Goal: Find specific page/section: Find specific page/section

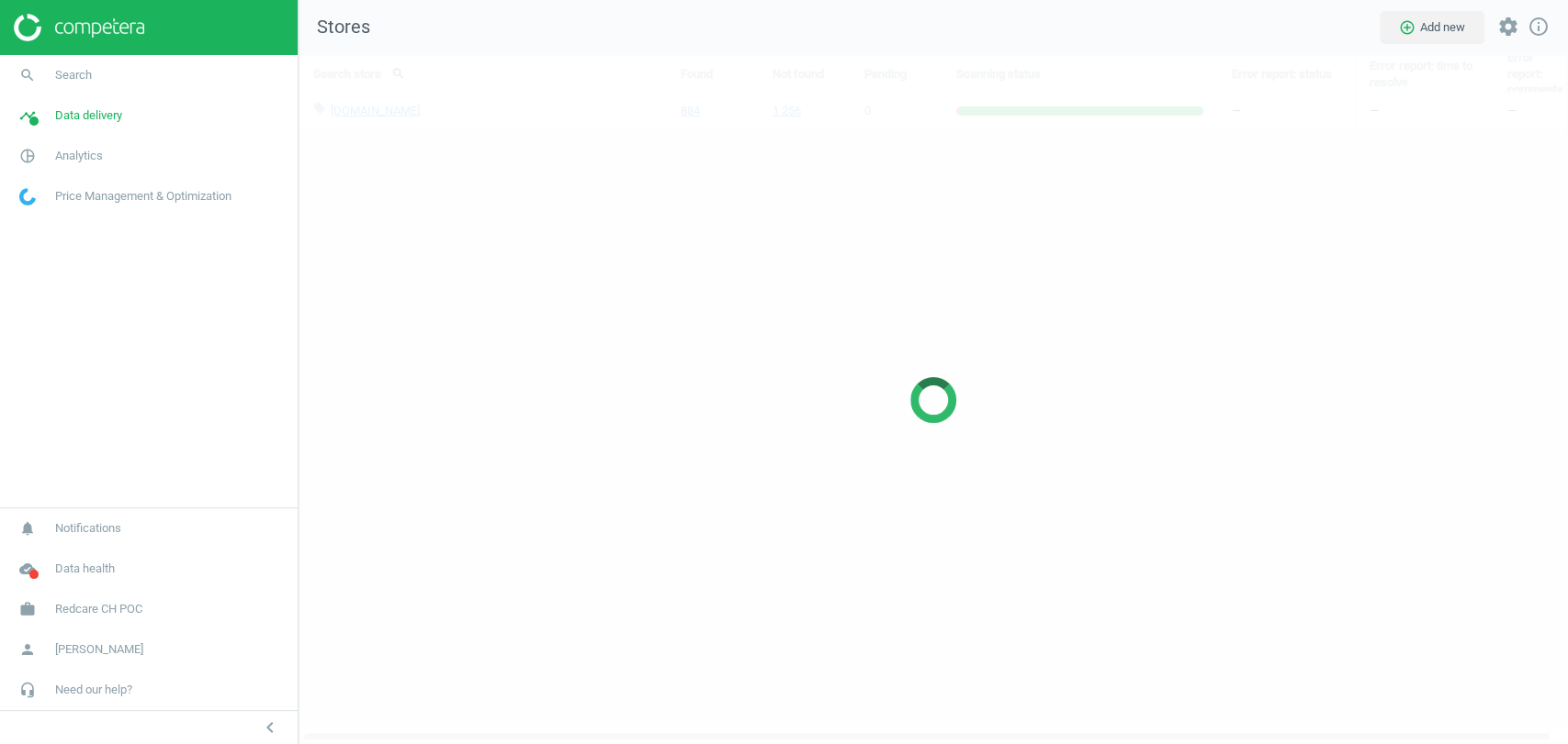
scroll to position [721, 1300]
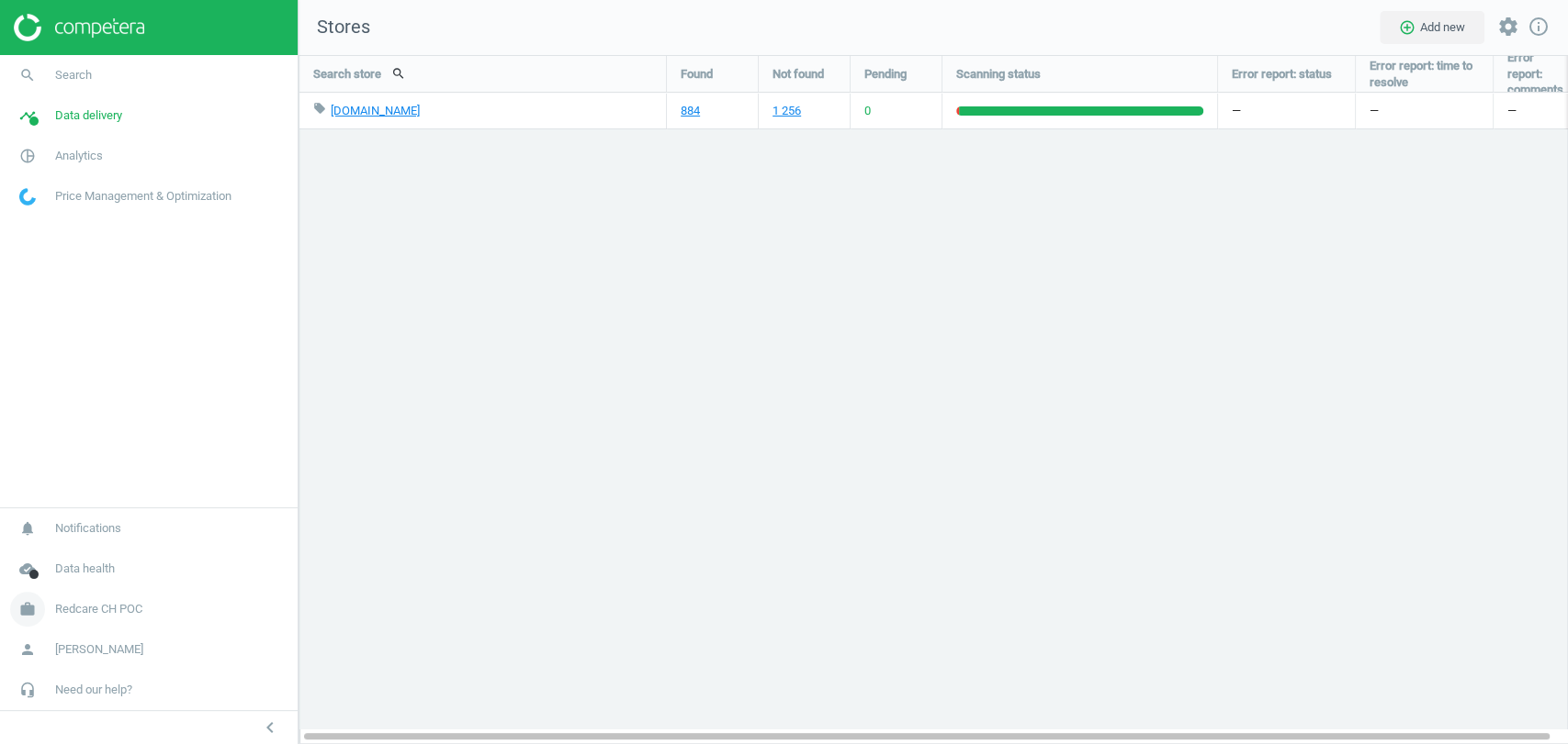
click at [160, 602] on link "work Redcare CH POC" at bounding box center [148, 609] width 298 height 40
click at [61, 549] on span "Switch campaign" at bounding box center [62, 555] width 82 height 15
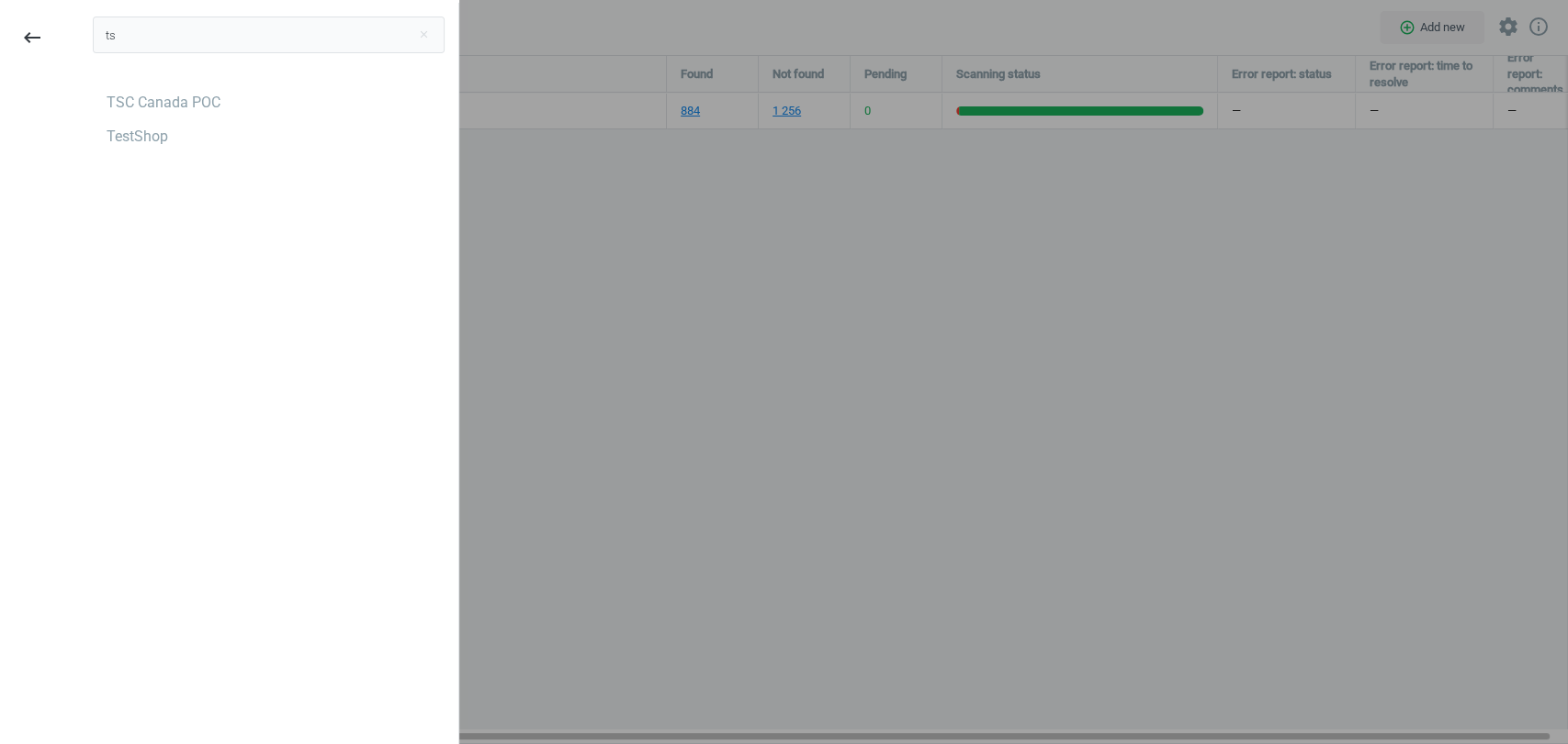
type input "ts"
click at [176, 241] on div "ts close TSC Canada POC TestShop" at bounding box center [269, 375] width 379 height 744
click at [185, 103] on div "TSC Canada POC" at bounding box center [163, 103] width 114 height 21
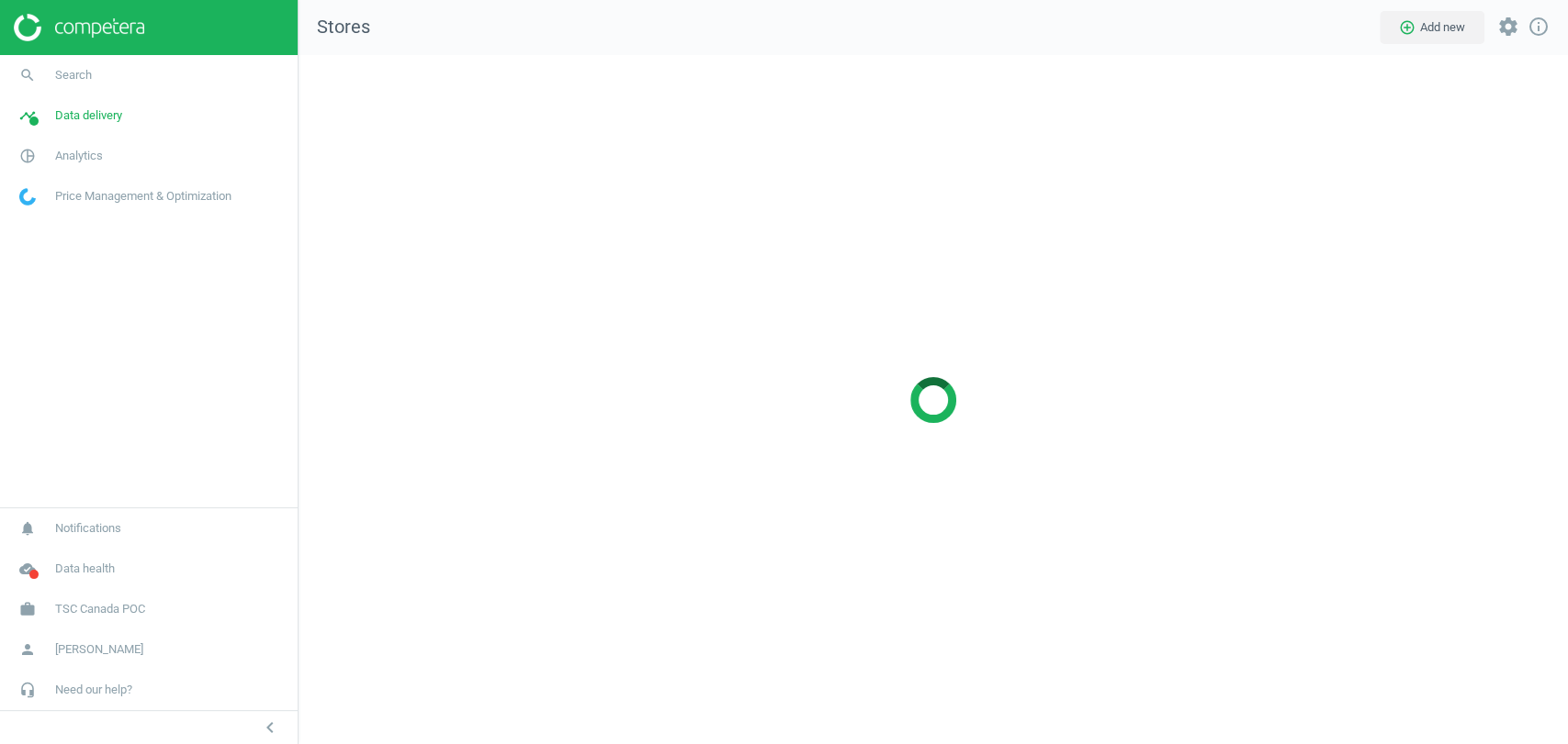
scroll to position [721, 1300]
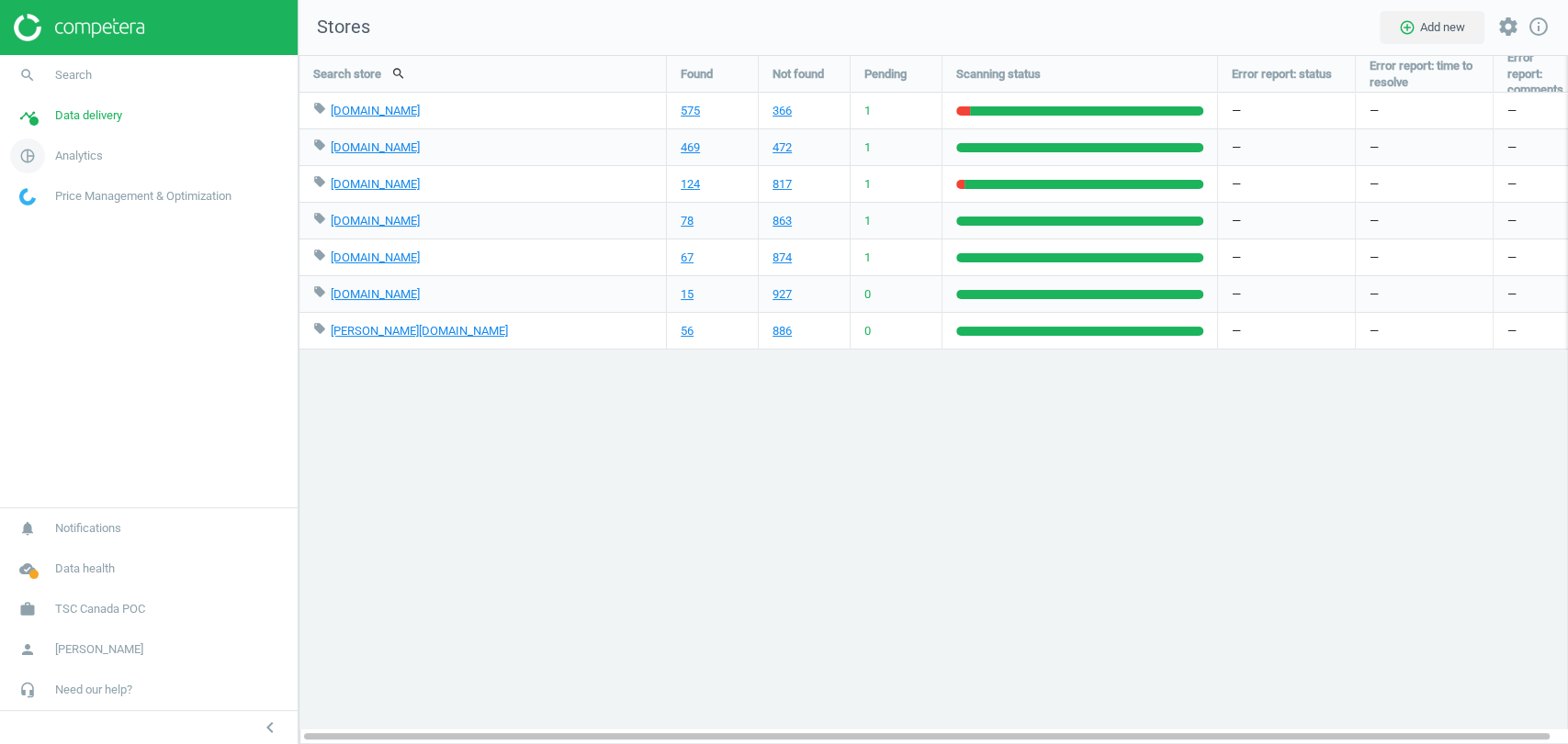
click at [92, 161] on span "Analytics" at bounding box center [78, 155] width 48 height 17
click at [54, 221] on span "Products" at bounding box center [42, 223] width 43 height 15
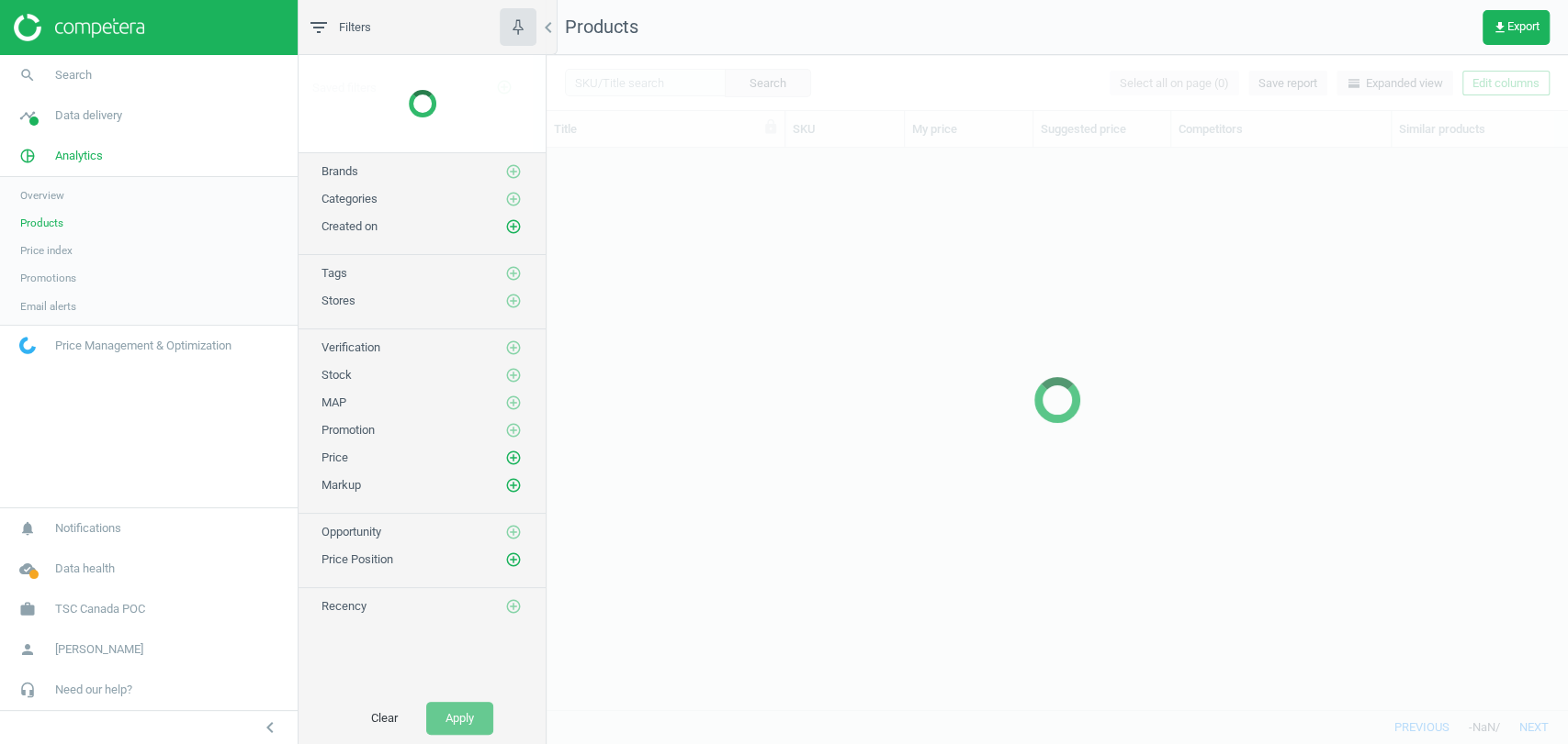
scroll to position [529, 1004]
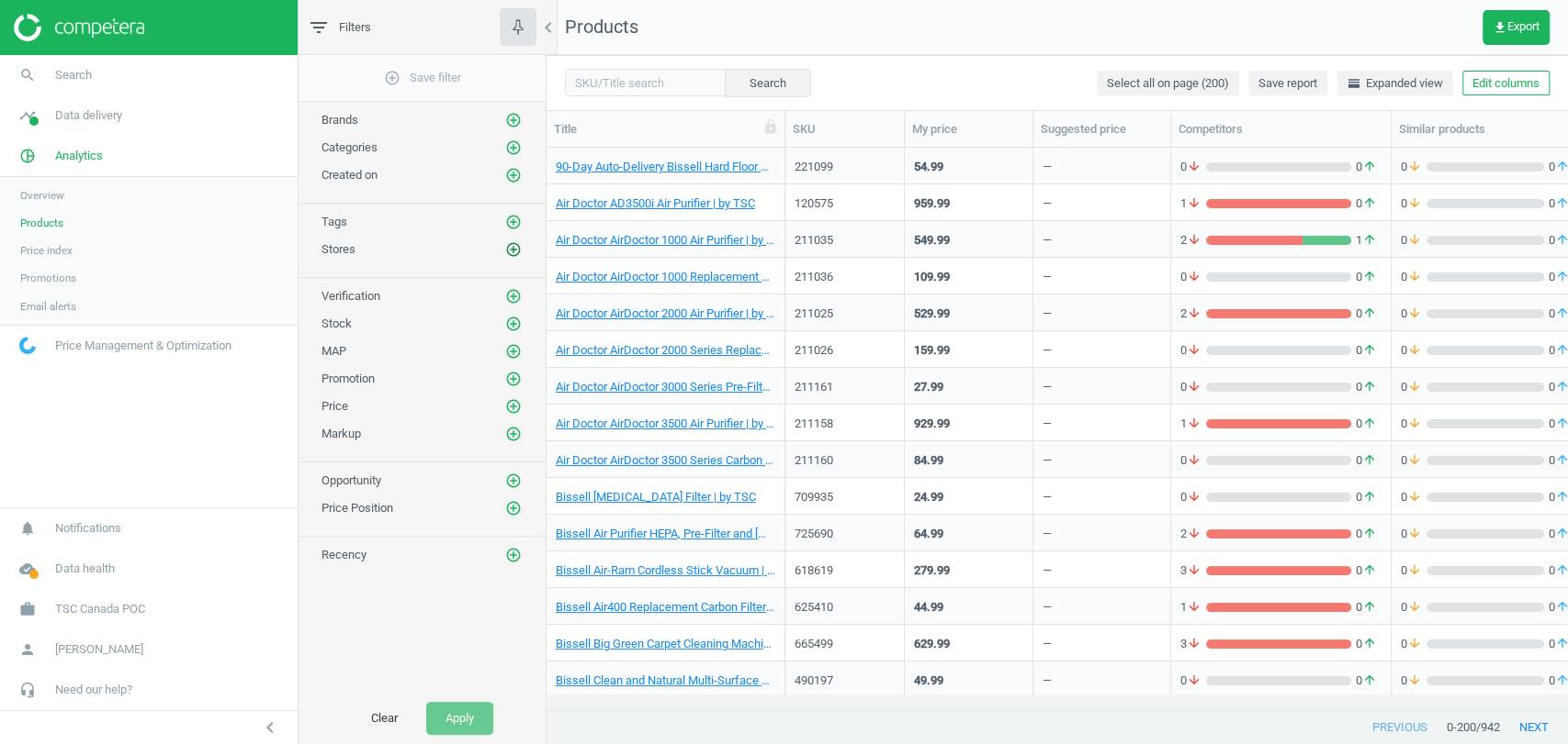
click at [511, 251] on icon "add_circle_outline" at bounding box center [513, 249] width 17 height 17
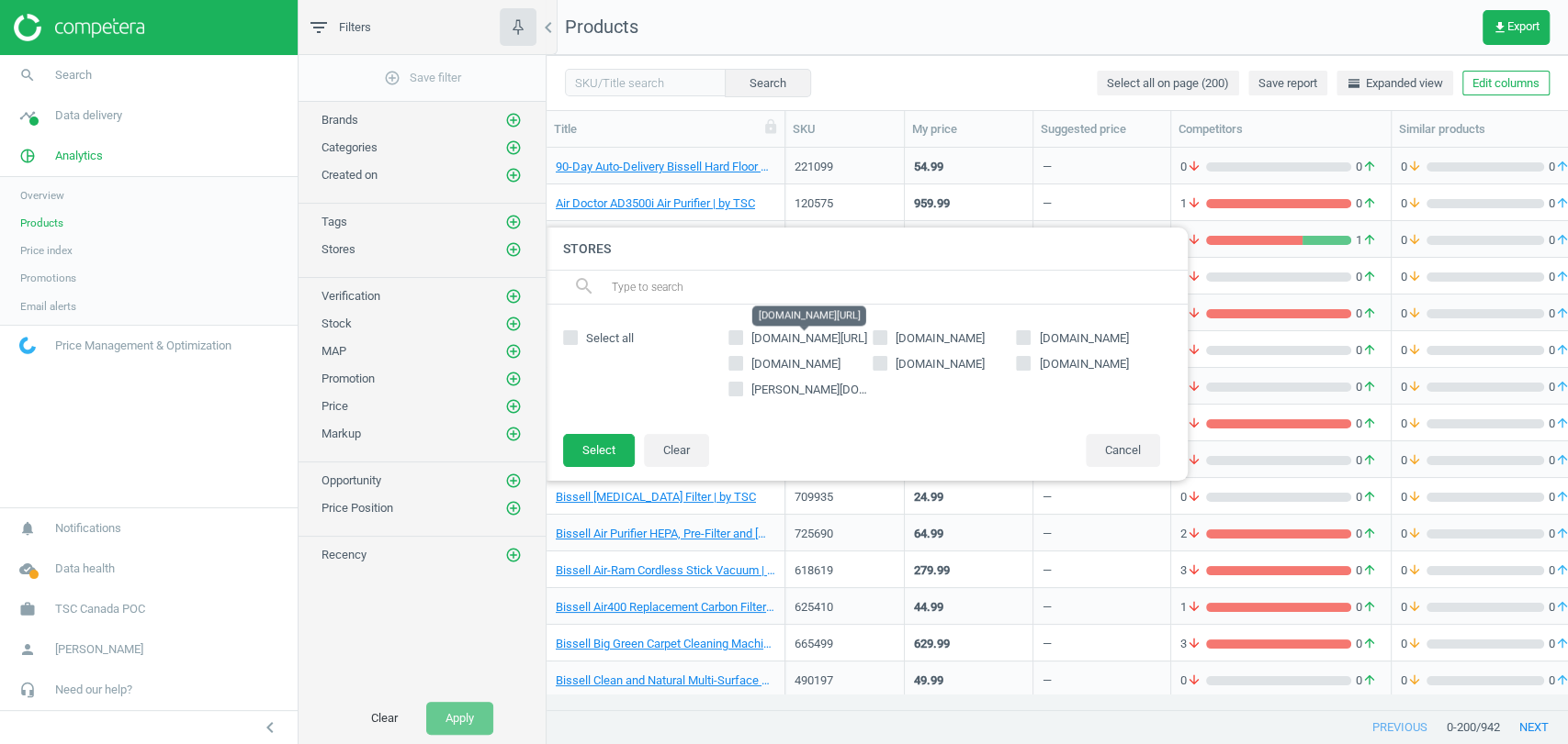
click at [836, 339] on span "google.ca/shopping" at bounding box center [809, 338] width 115 height 14
click at [742, 339] on input "google.ca/shopping" at bounding box center [736, 338] width 12 height 12
checkbox input "true"
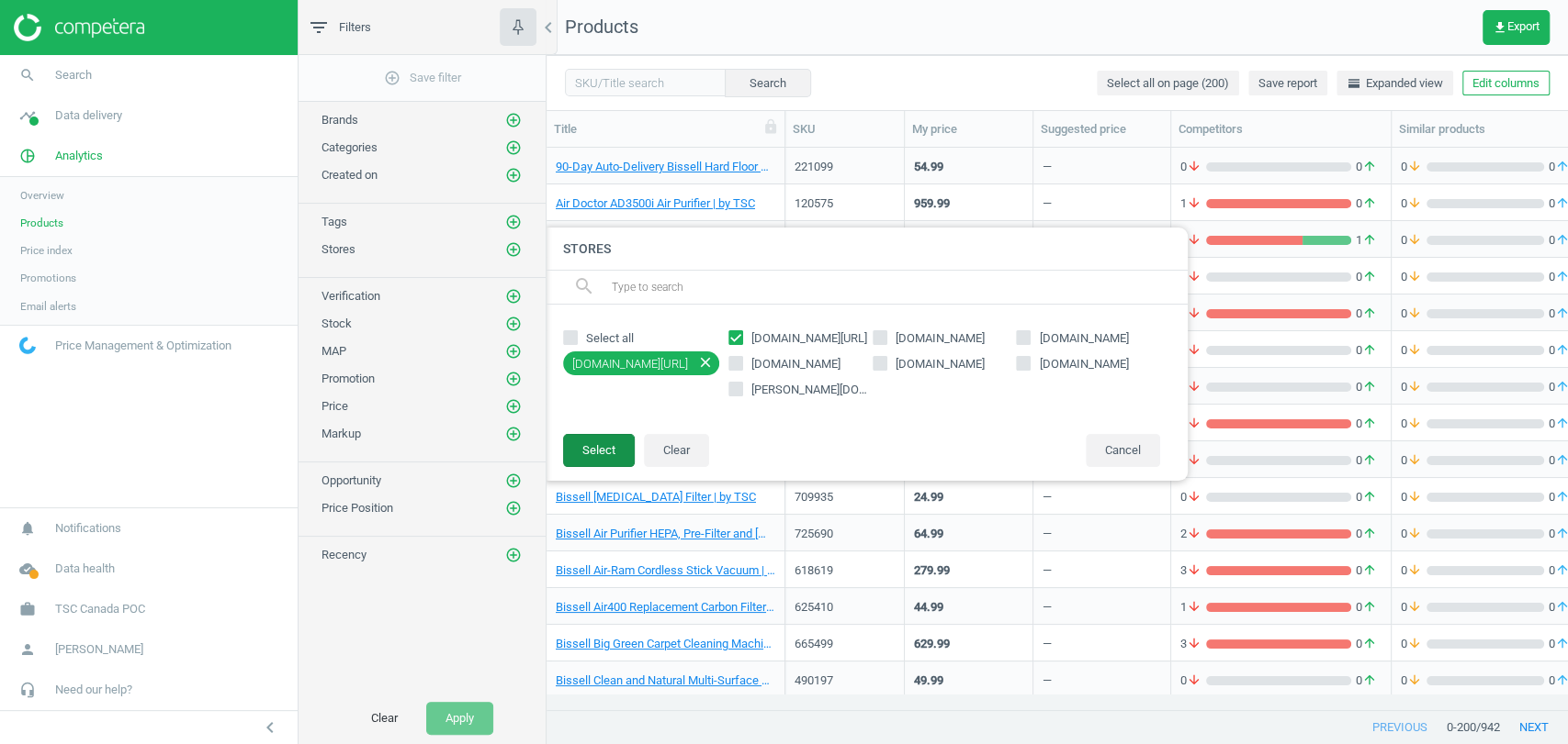
click at [609, 442] on button "Select" at bounding box center [598, 451] width 71 height 33
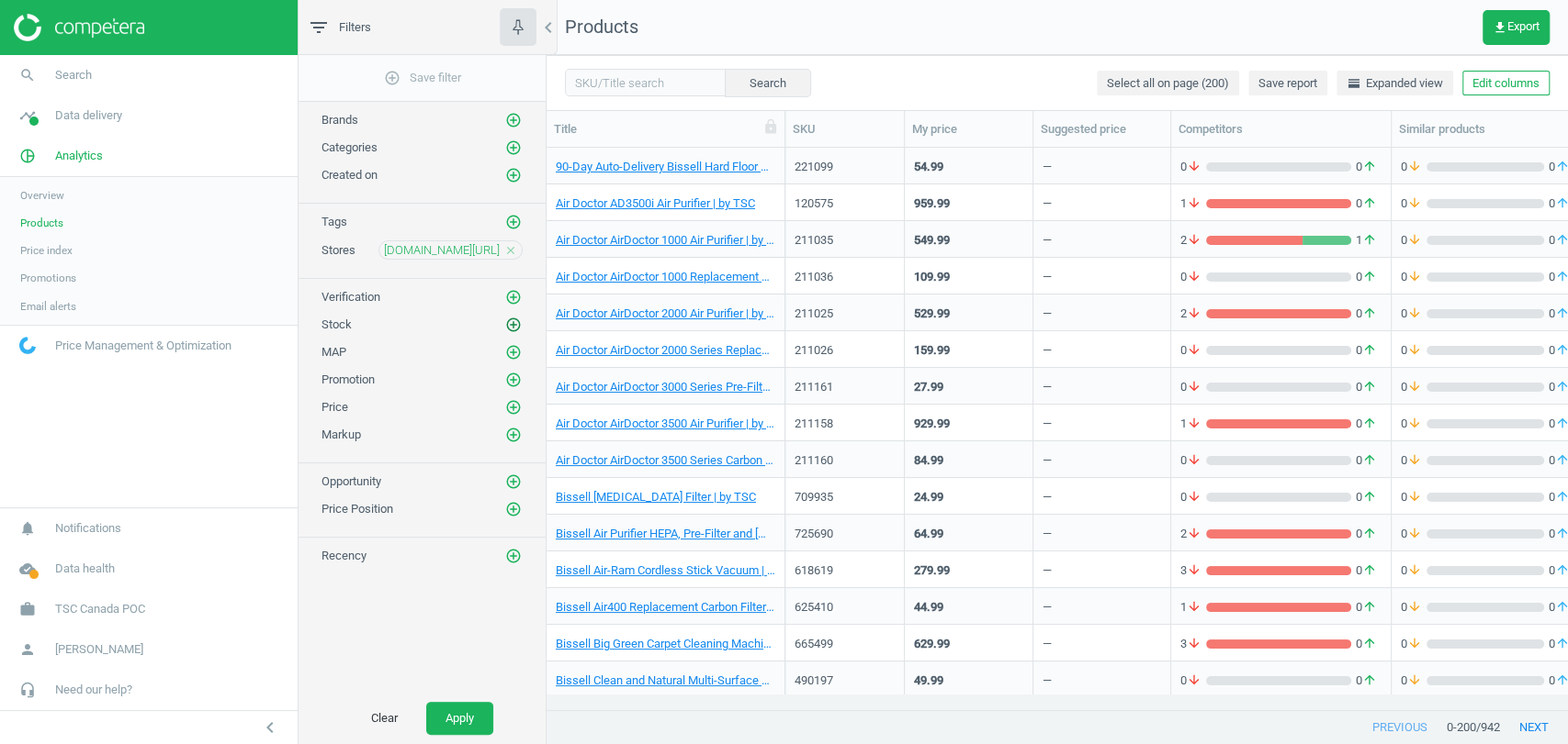
click at [520, 317] on icon "add_circle_outline" at bounding box center [513, 324] width 17 height 17
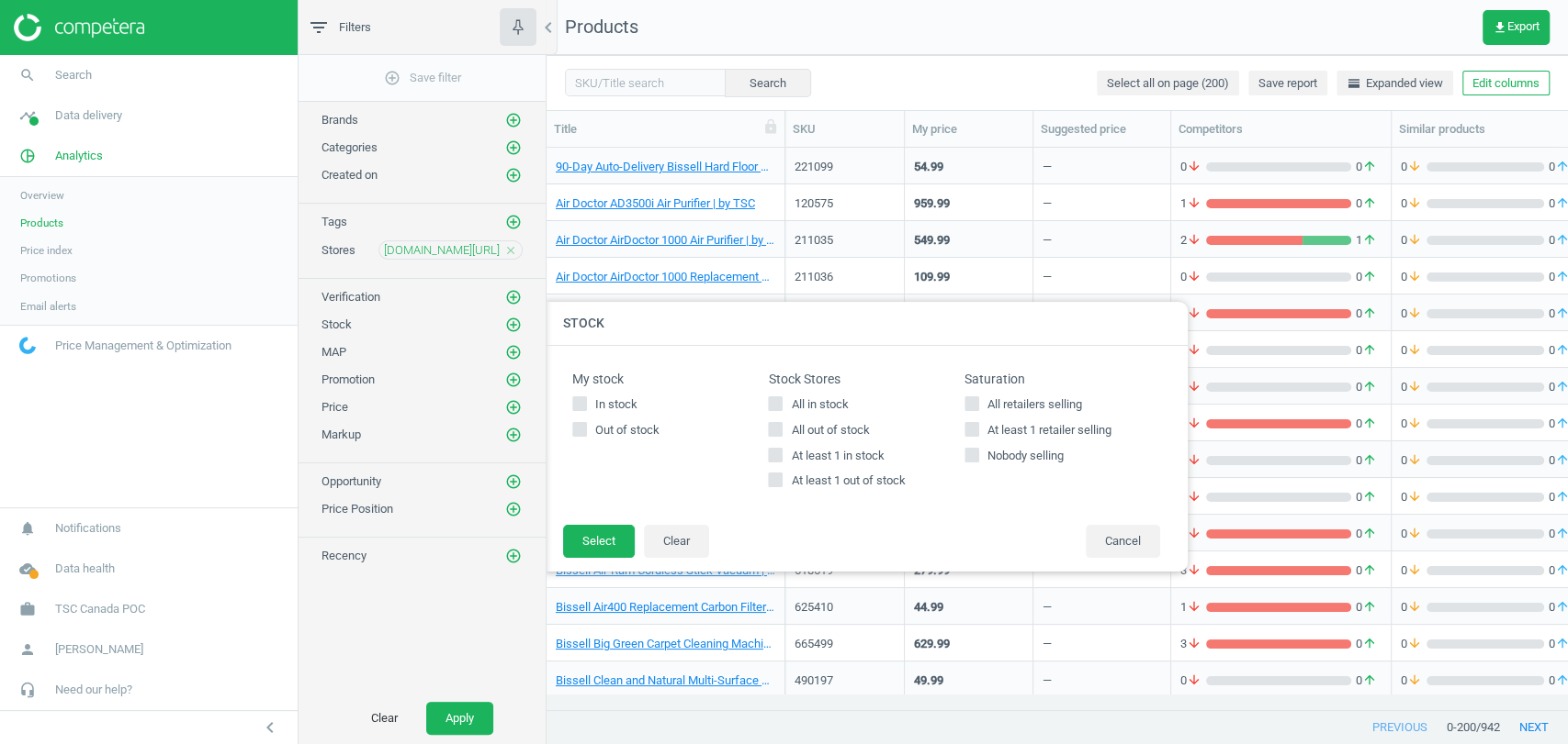
click at [787, 411] on span "All in stock" at bounding box center [820, 404] width 64 height 17
click at [782, 409] on input "All in stock" at bounding box center [776, 403] width 12 height 12
checkbox input "true"
click at [599, 541] on button "Select" at bounding box center [598, 542] width 71 height 33
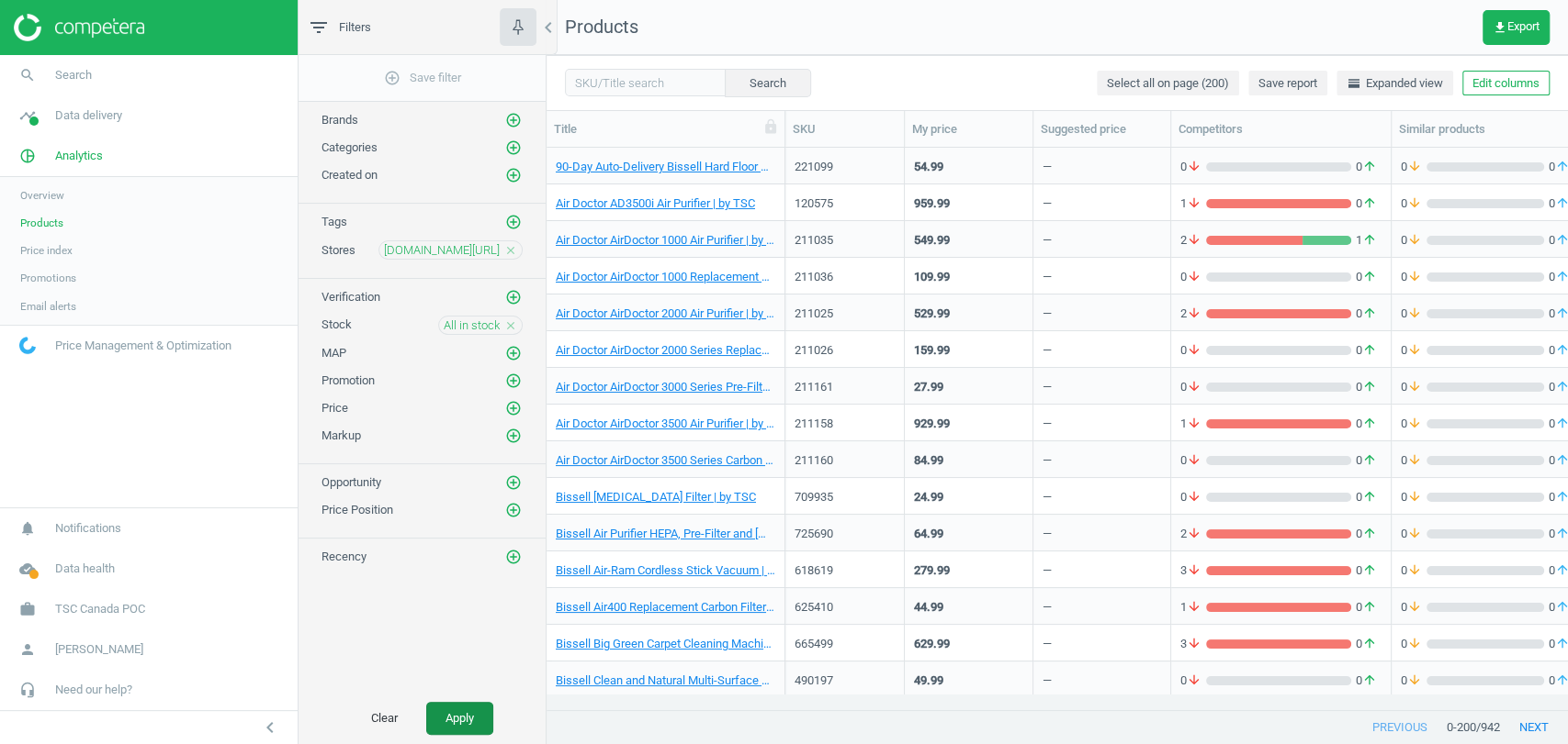
click at [445, 723] on button "Apply" at bounding box center [459, 719] width 67 height 33
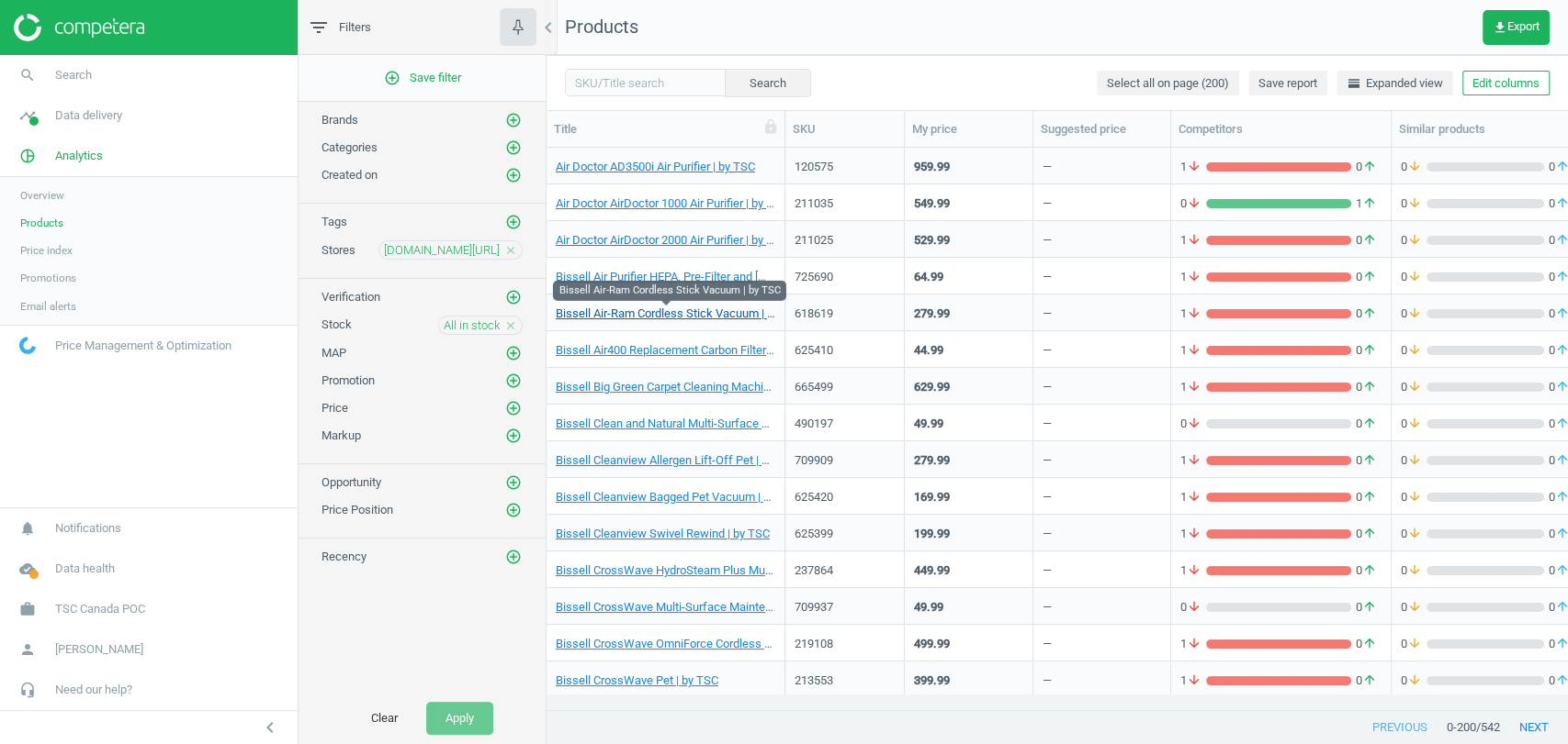
click at [607, 313] on link "Bissell Air-Ram Cordless Stick Vacuum | by TSC" at bounding box center [665, 313] width 220 height 17
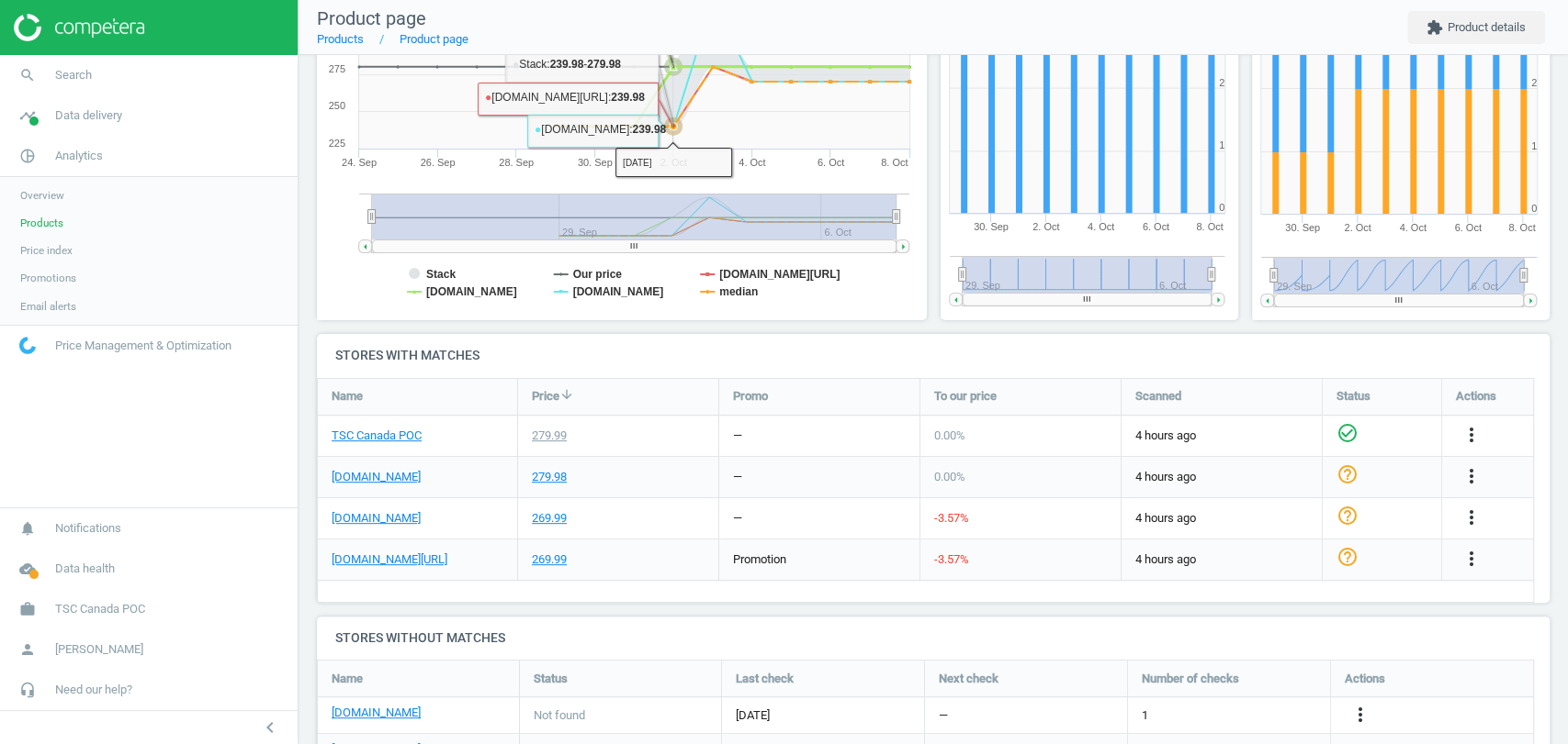
scroll to position [326, 0]
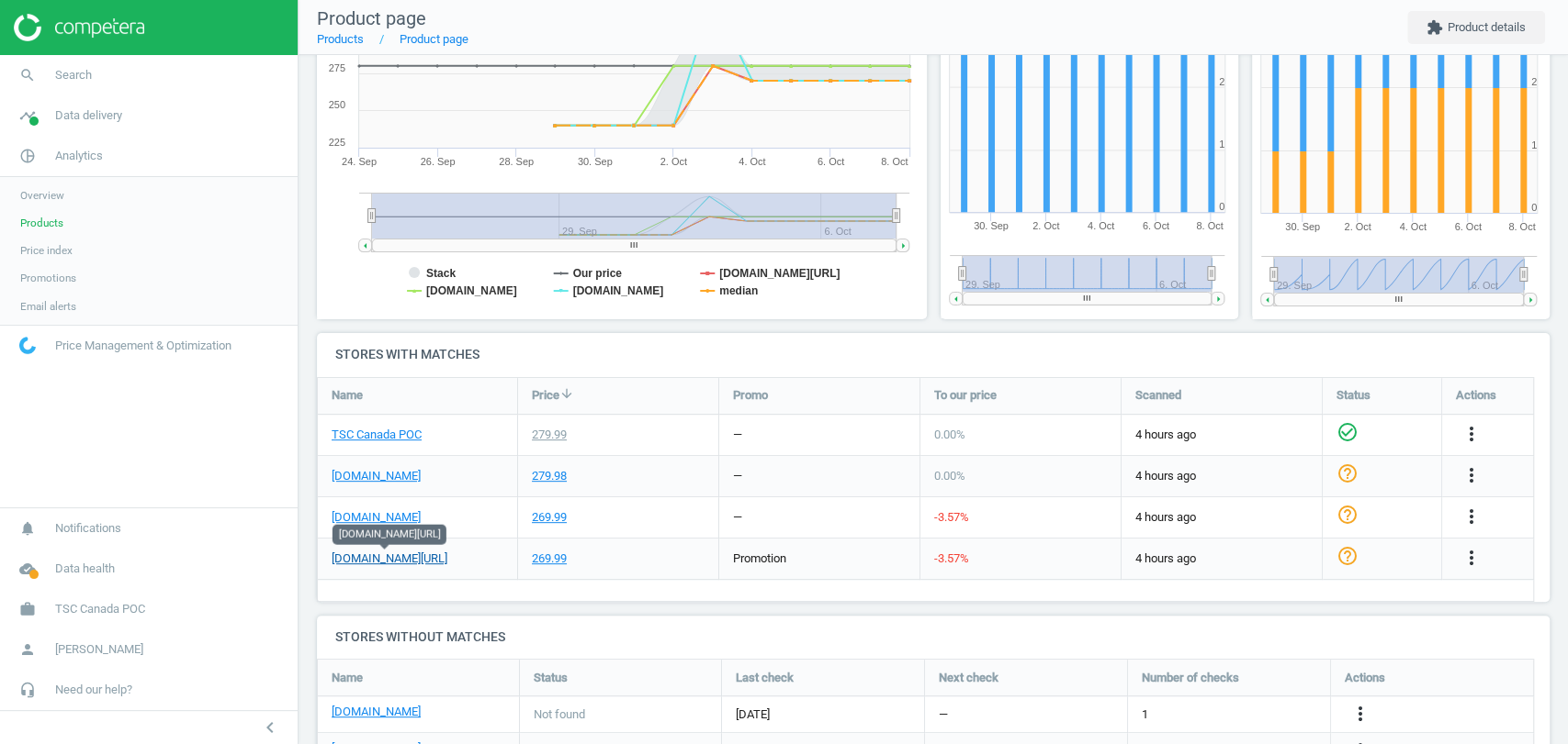
click at [406, 559] on link "google.ca/shopping" at bounding box center [389, 558] width 115 height 17
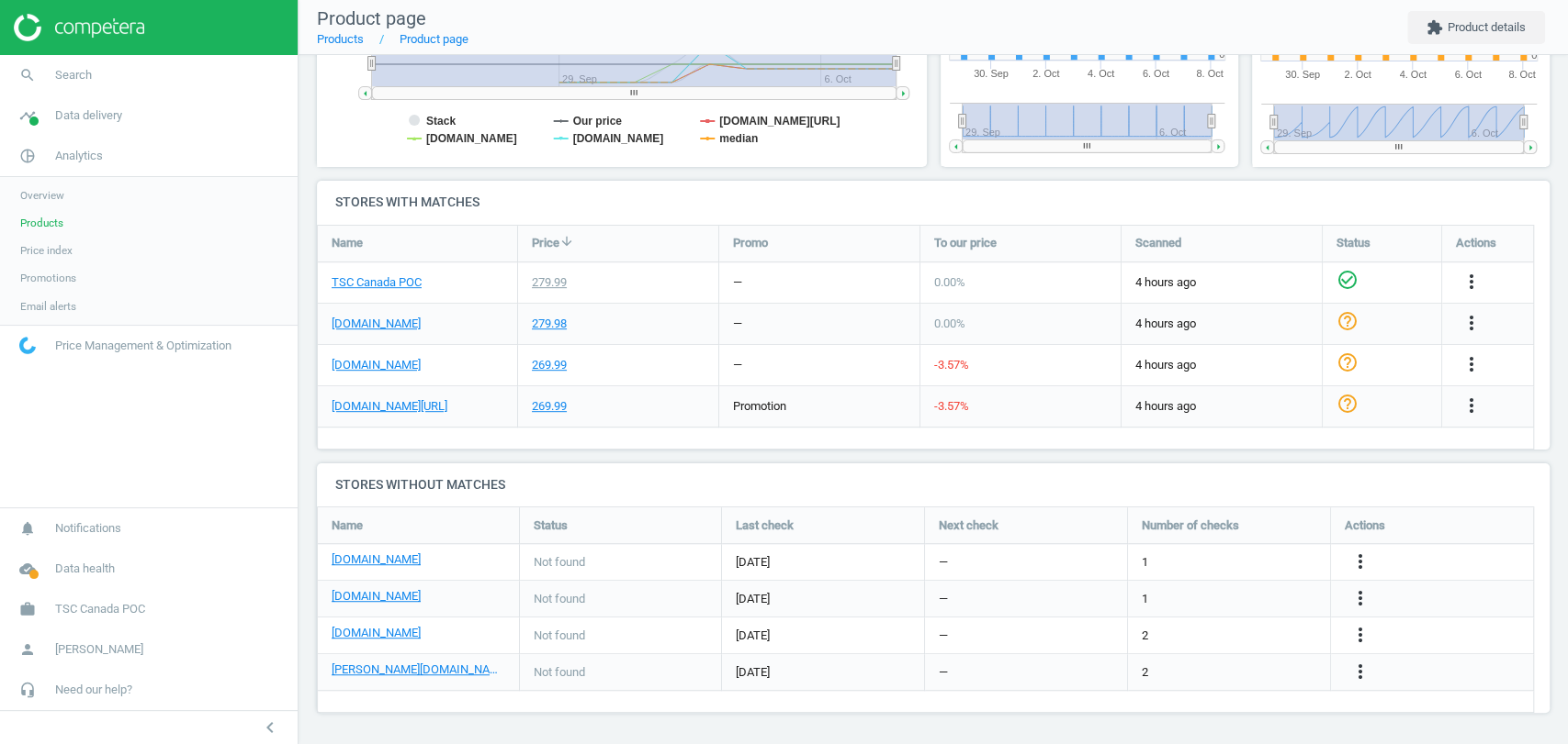
click at [789, 436] on div "Name Price arrow_downward Promo To our price Scanned Status Actions TSC Canada …" at bounding box center [925, 337] width 1217 height 225
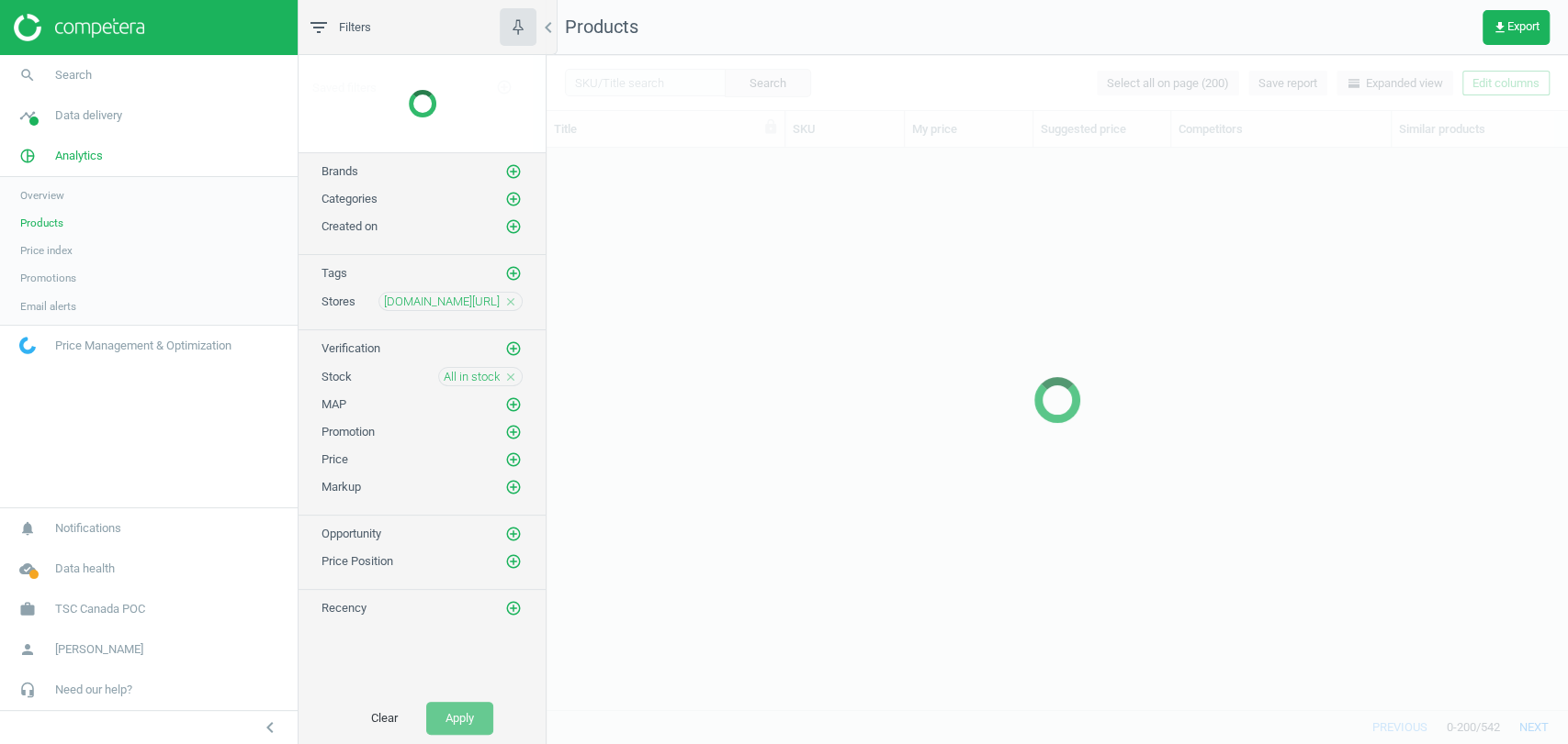
scroll to position [529, 1004]
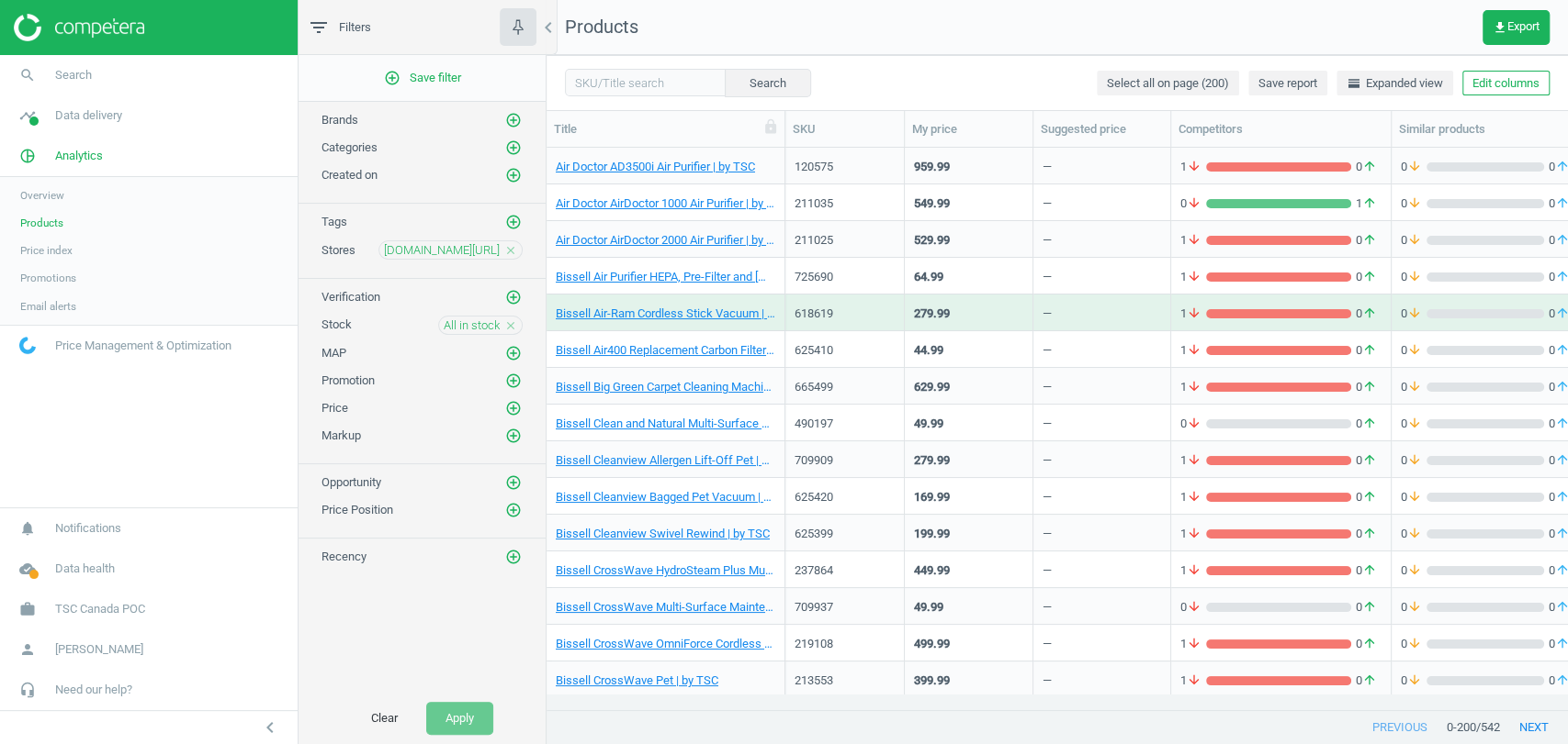
click at [510, 256] on div "google.ca/shopping close" at bounding box center [450, 250] width 145 height 20
click at [510, 253] on icon "close" at bounding box center [510, 250] width 13 height 13
drag, startPoint x: 510, startPoint y: 312, endPoint x: 511, endPoint y: 321, distance: 9.1
click at [511, 321] on div "All in stock close" at bounding box center [480, 324] width 84 height 20
click at [511, 321] on icon "close" at bounding box center [510, 324] width 13 height 13
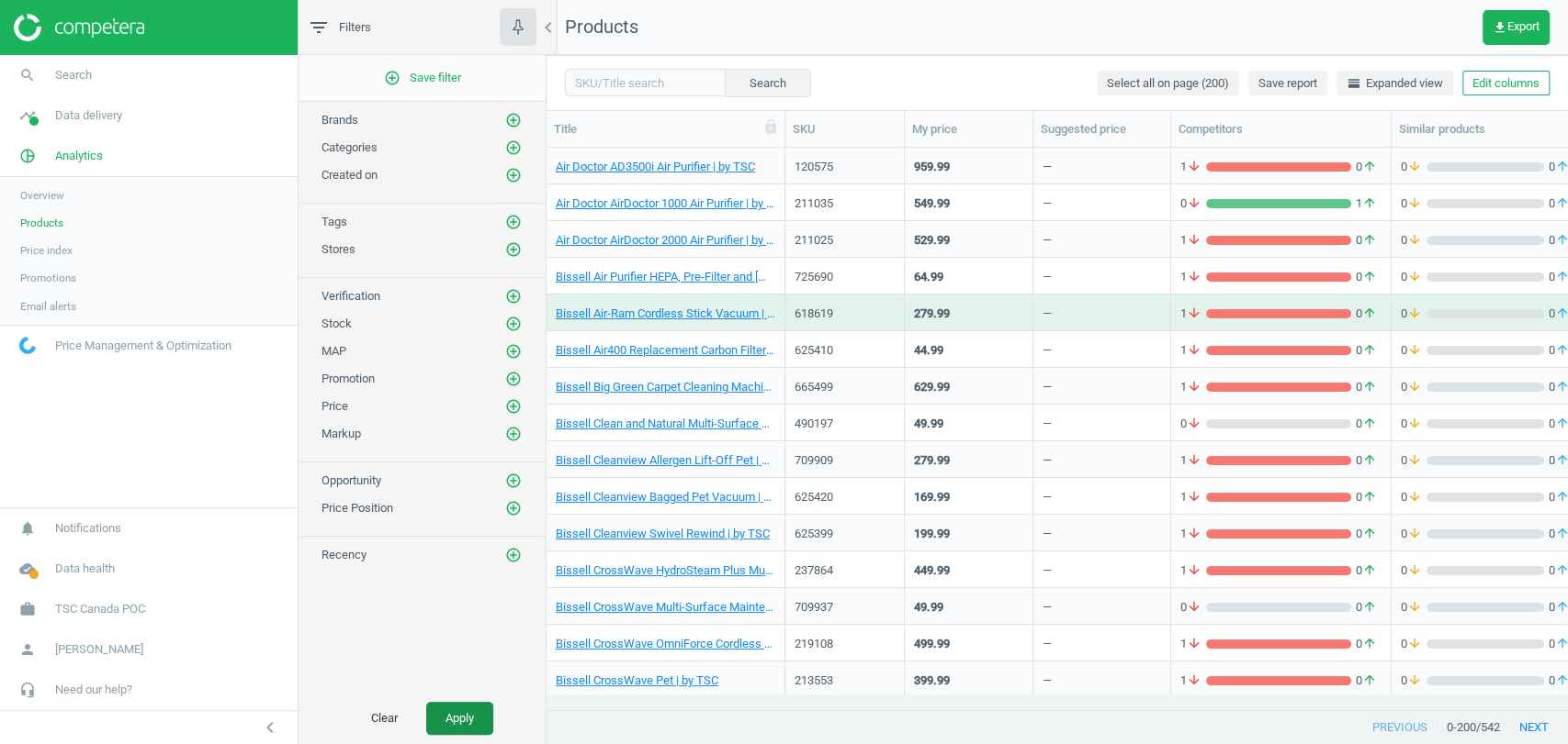
click at [449, 706] on button "Apply" at bounding box center [459, 719] width 67 height 33
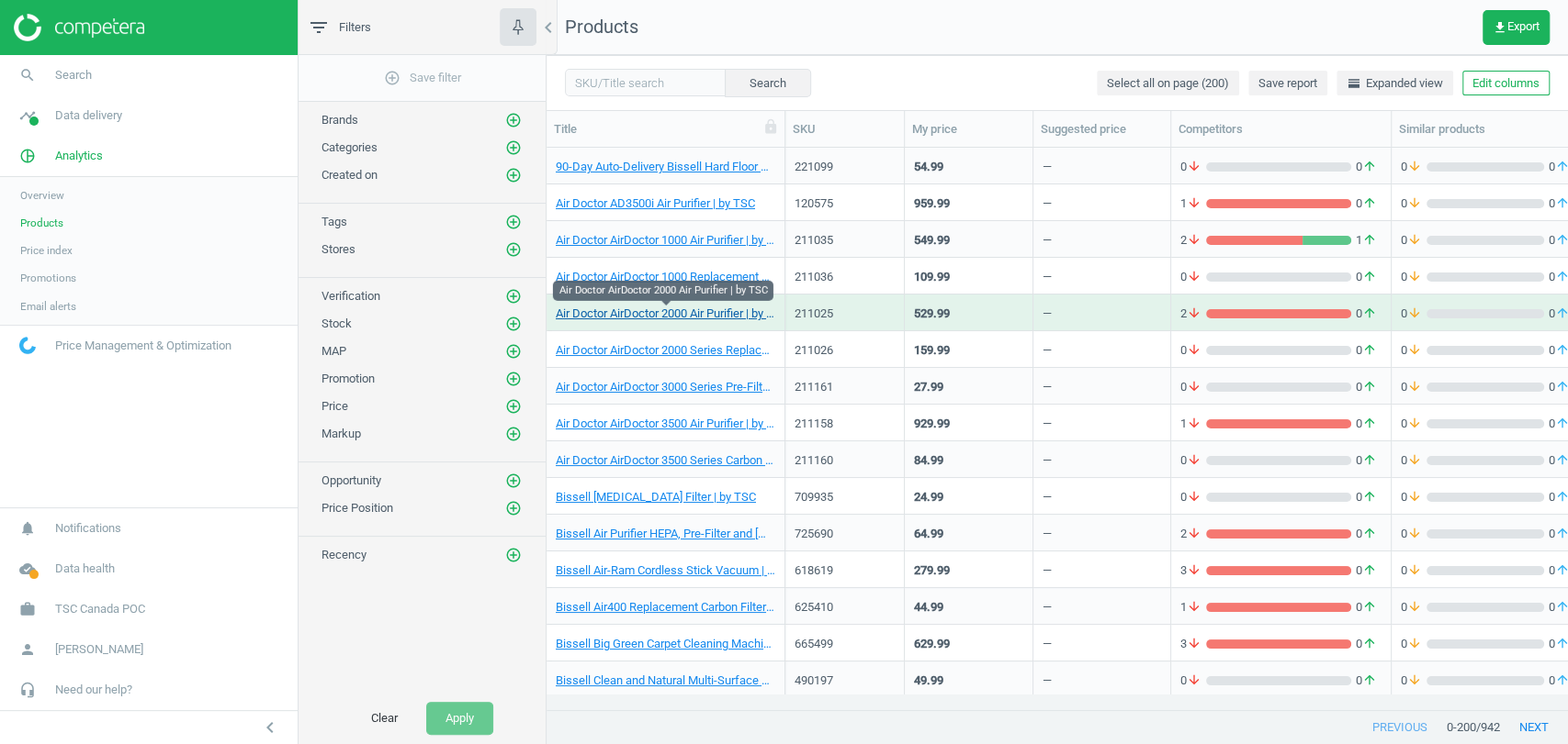
click at [684, 318] on link "Air Doctor AirDoctor 2000 Air Purifier | by TSC" at bounding box center [665, 313] width 220 height 17
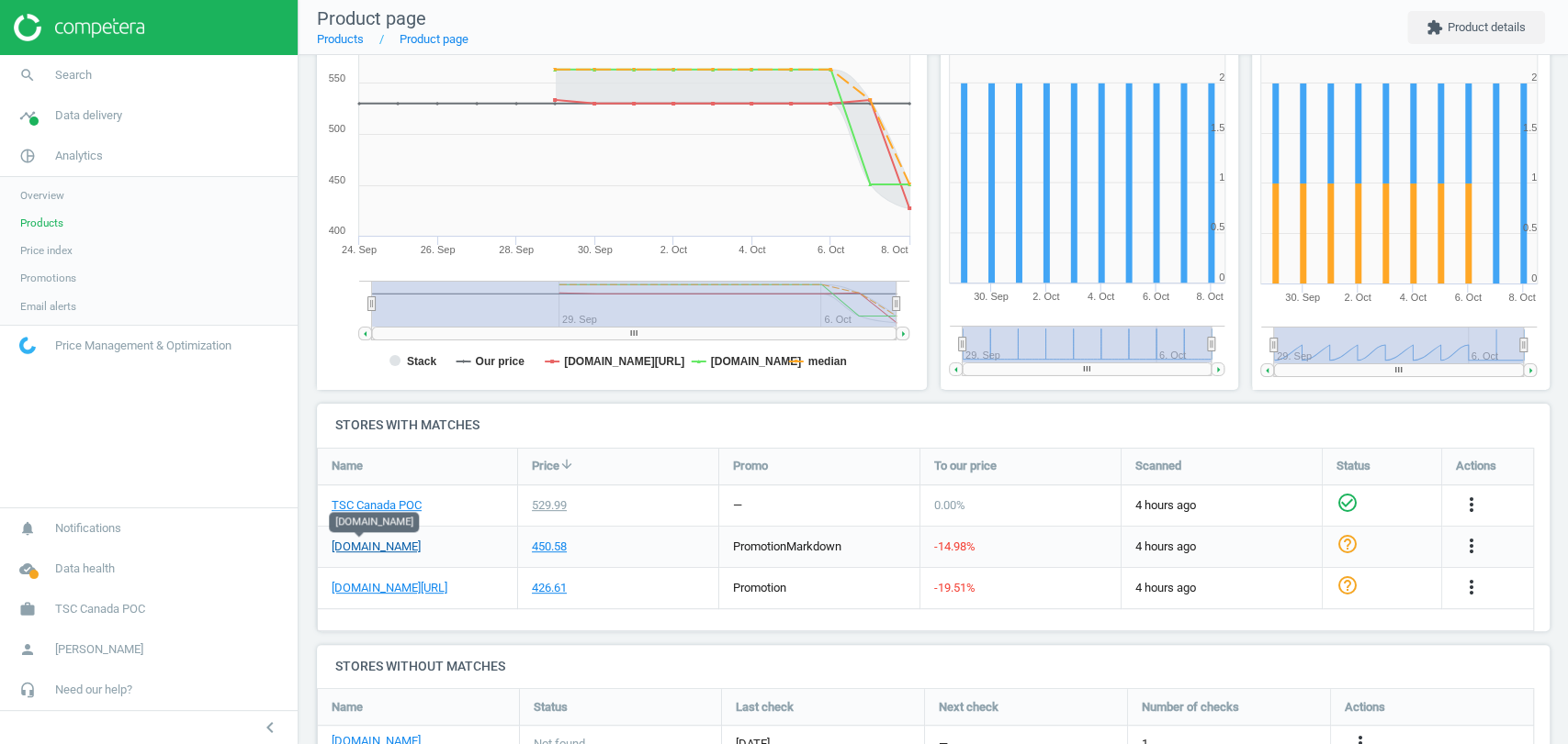
click at [356, 549] on link "amazon.ca" at bounding box center [375, 547] width 89 height 17
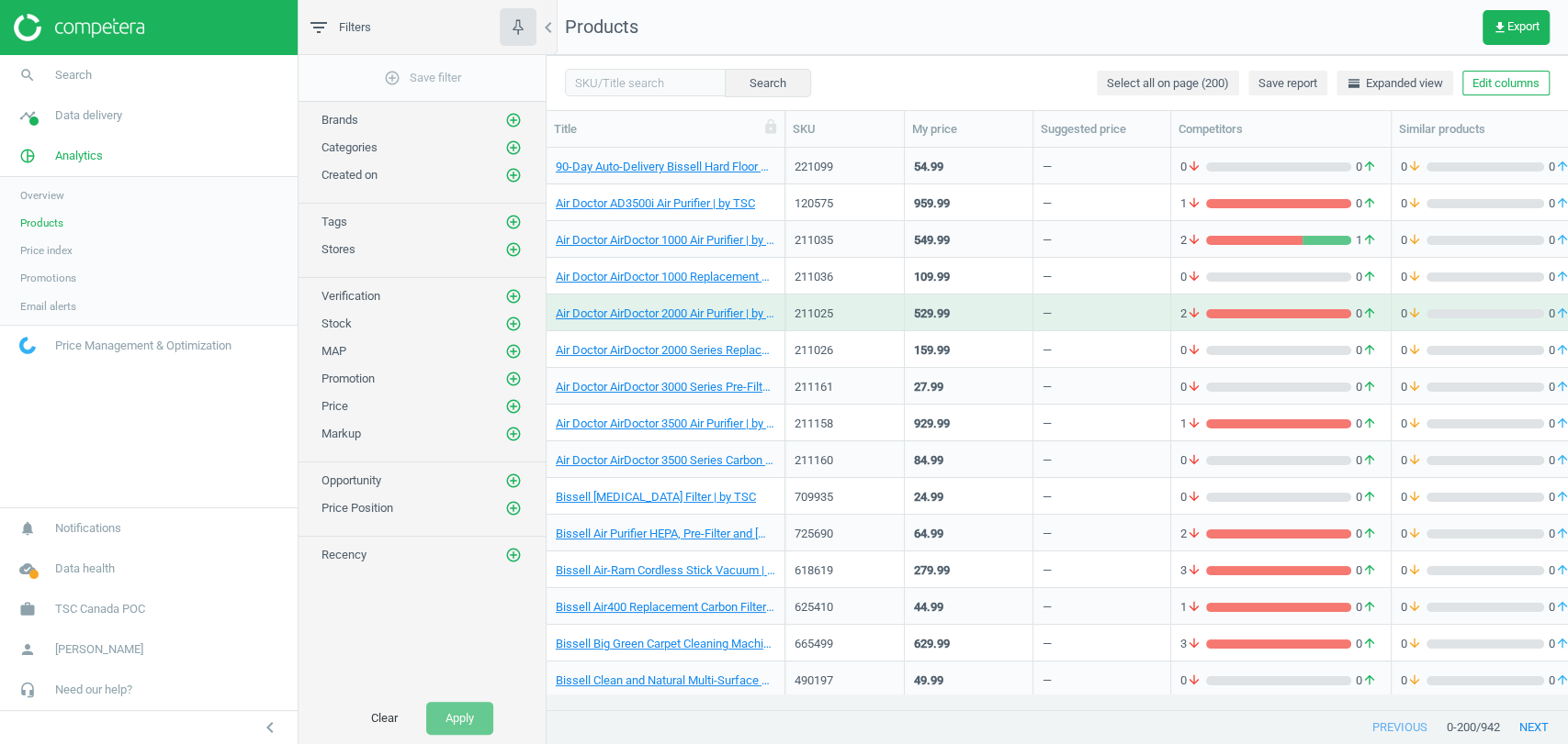
click at [47, 216] on span "Products" at bounding box center [42, 223] width 43 height 15
click at [514, 325] on icon "add_circle_outline" at bounding box center [513, 323] width 17 height 17
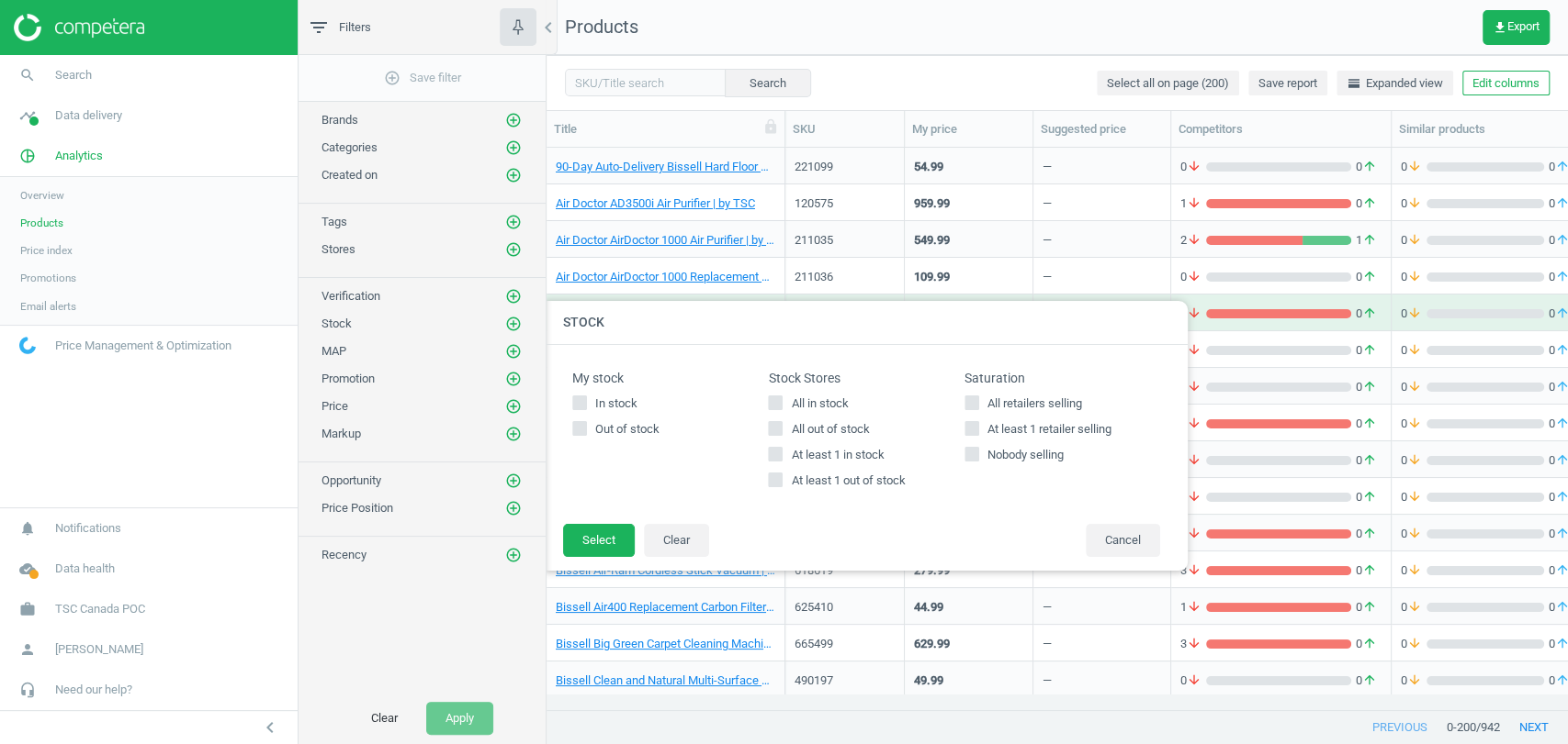
click at [513, 258] on div "add_circle_outline Save filter Brands add_circle_outline Categories add_circle_…" at bounding box center [422, 373] width 247 height 638
click at [513, 252] on icon "add_circle_outline" at bounding box center [513, 249] width 17 height 17
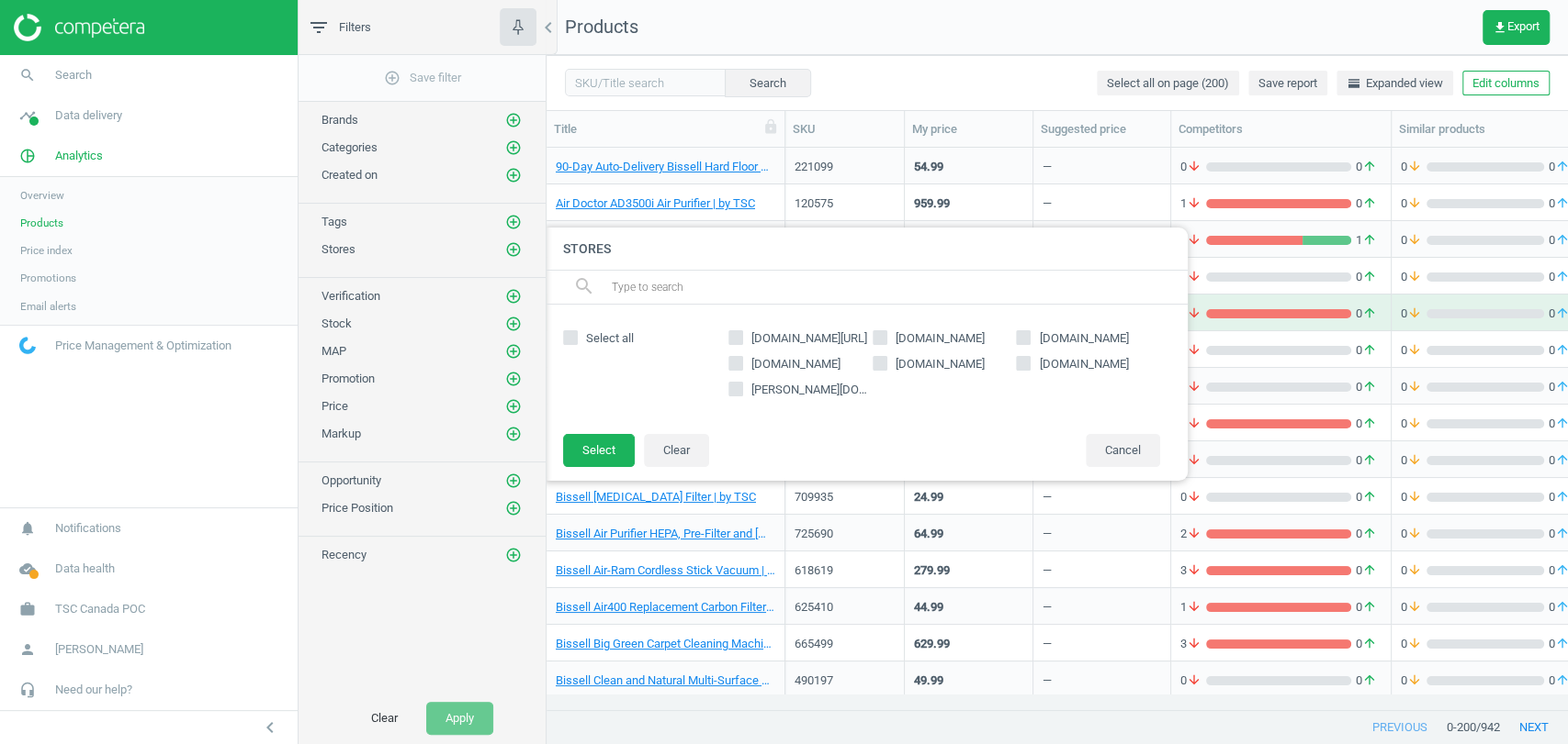
click at [902, 339] on span "amazon.ca" at bounding box center [940, 338] width 97 height 17
click at [885, 339] on input "amazon.ca" at bounding box center [879, 338] width 12 height 12
checkbox input "true"
click at [604, 442] on button "Select" at bounding box center [598, 451] width 71 height 33
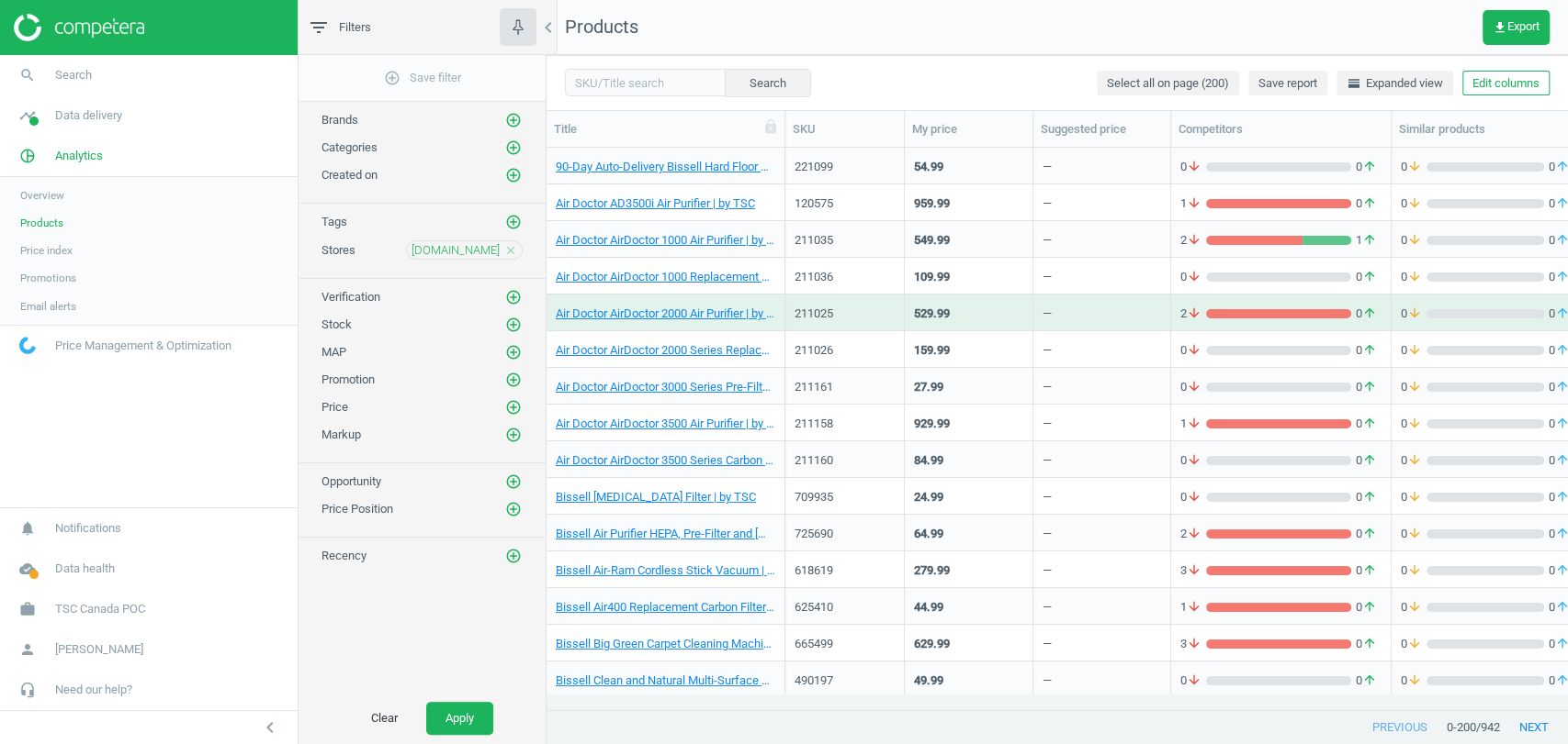
click at [464, 696] on div "Clear Apply" at bounding box center [422, 719] width 247 height 52
click at [460, 706] on button "Apply" at bounding box center [459, 719] width 67 height 33
click at [514, 325] on icon "add_circle_outline" at bounding box center [513, 324] width 17 height 17
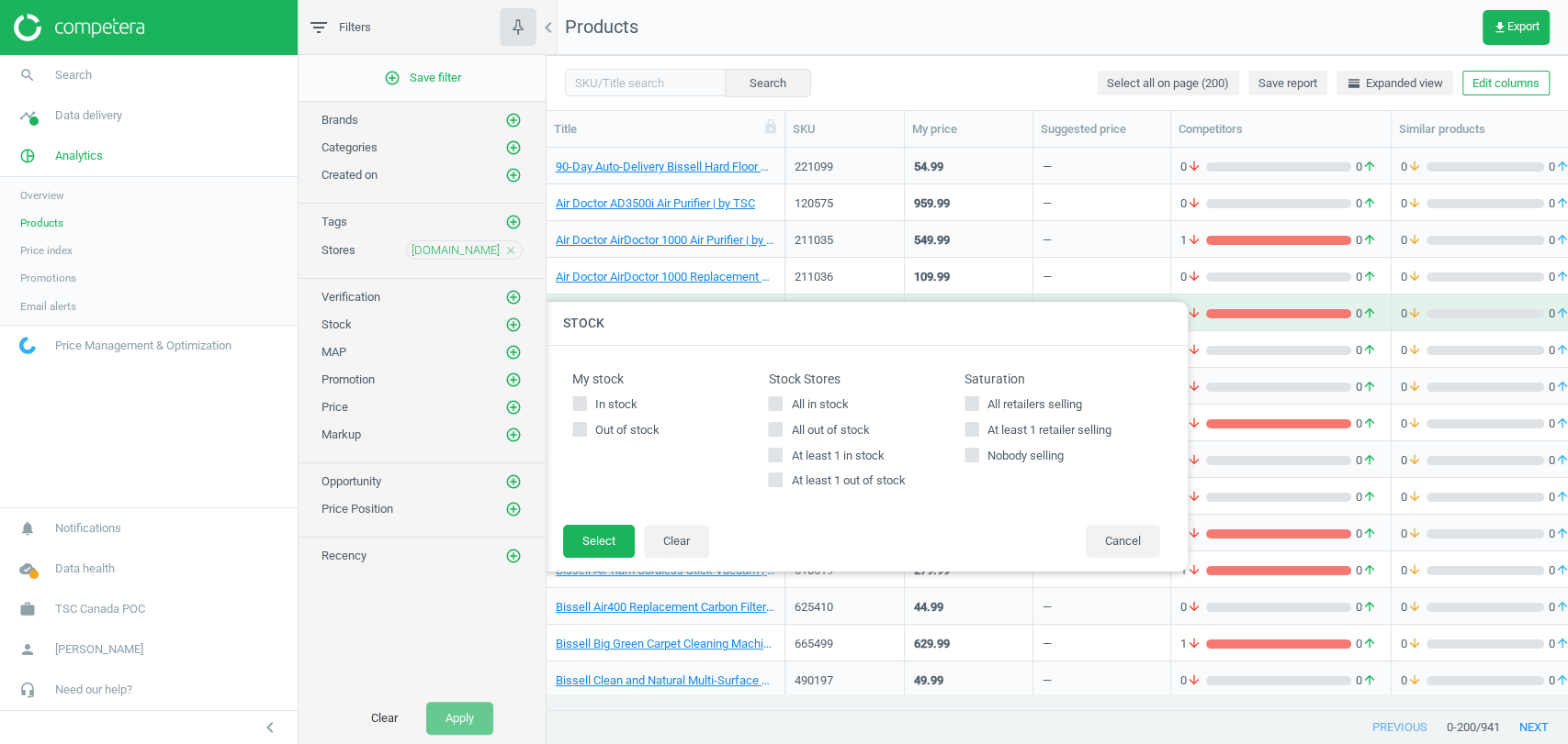
click at [801, 405] on span "All in stock" at bounding box center [820, 404] width 64 height 17
click at [782, 405] on input "All in stock" at bounding box center [776, 403] width 12 height 12
checkbox input "true"
click at [594, 537] on button "Select" at bounding box center [598, 542] width 71 height 33
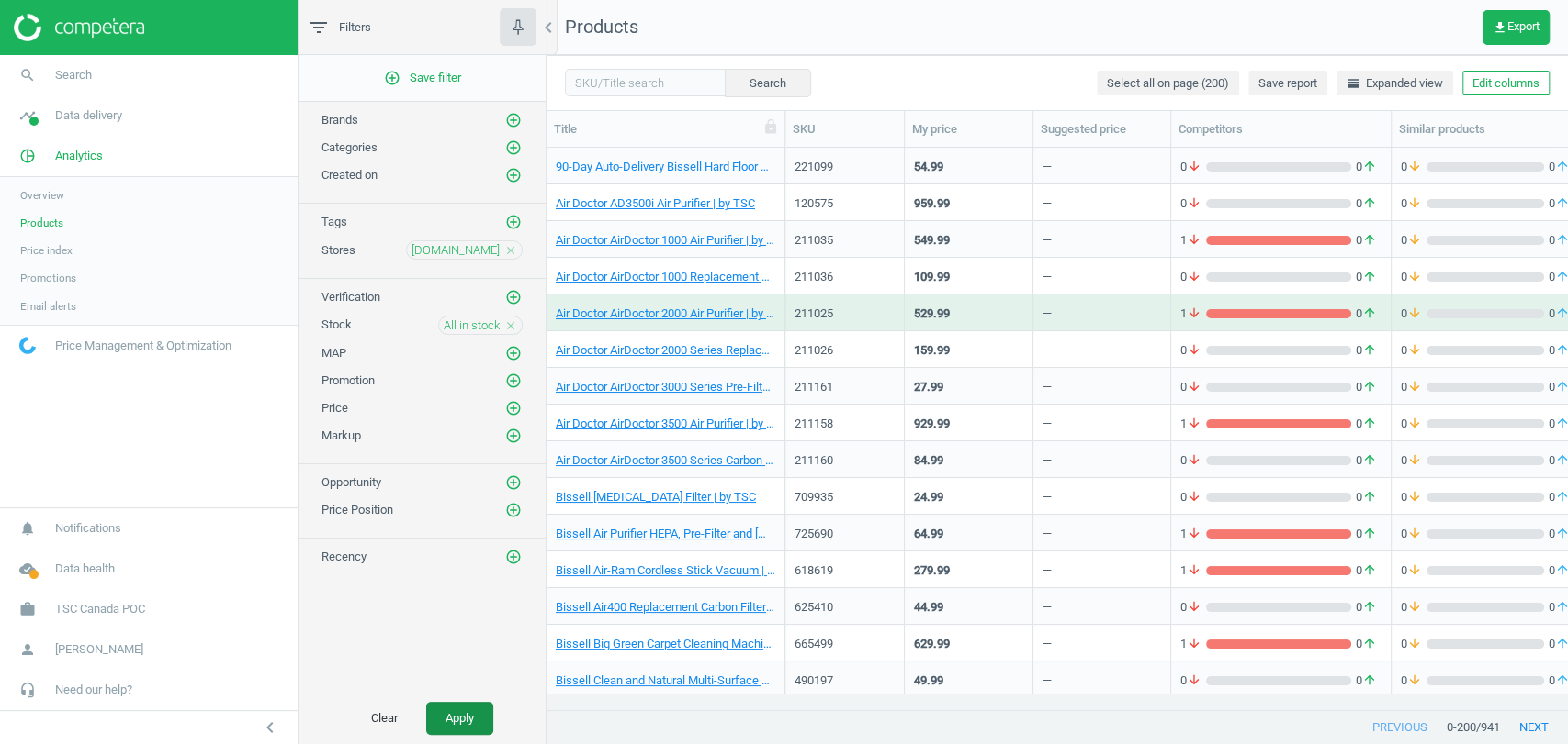
click at [462, 722] on button "Apply" at bounding box center [459, 719] width 67 height 33
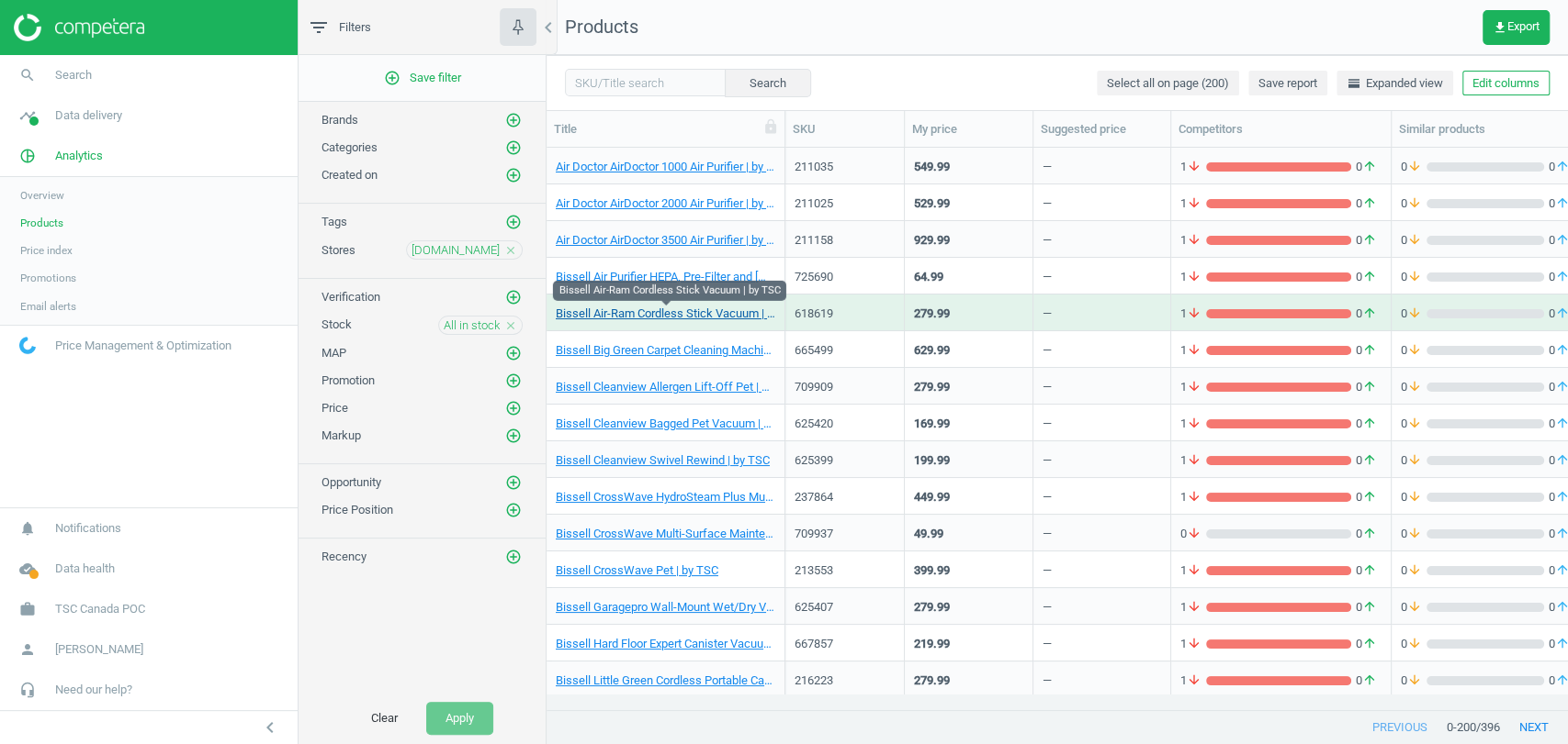
click at [698, 316] on link "Bissell Air-Ram Cordless Stick Vacuum | by TSC" at bounding box center [665, 313] width 220 height 17
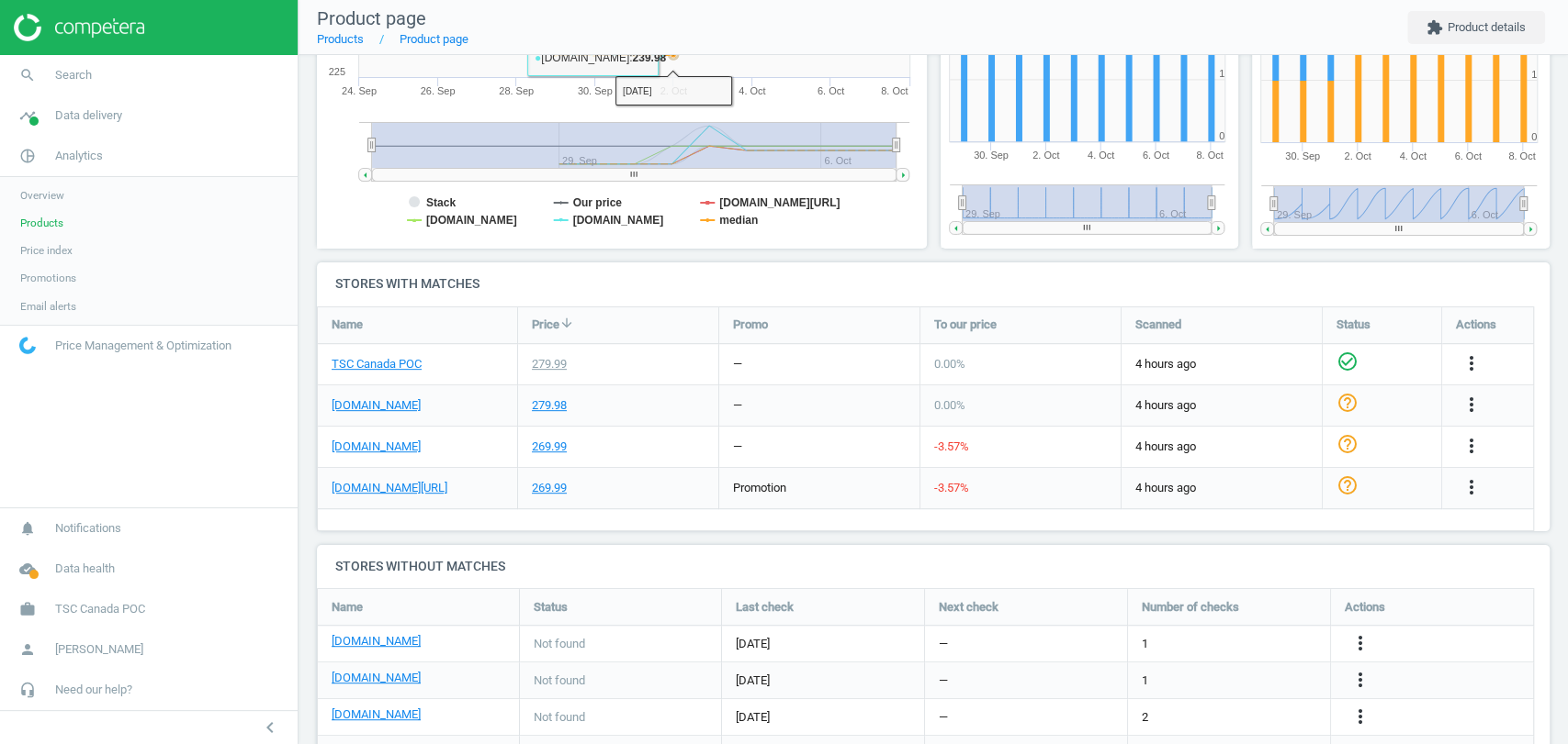
scroll to position [478, 0]
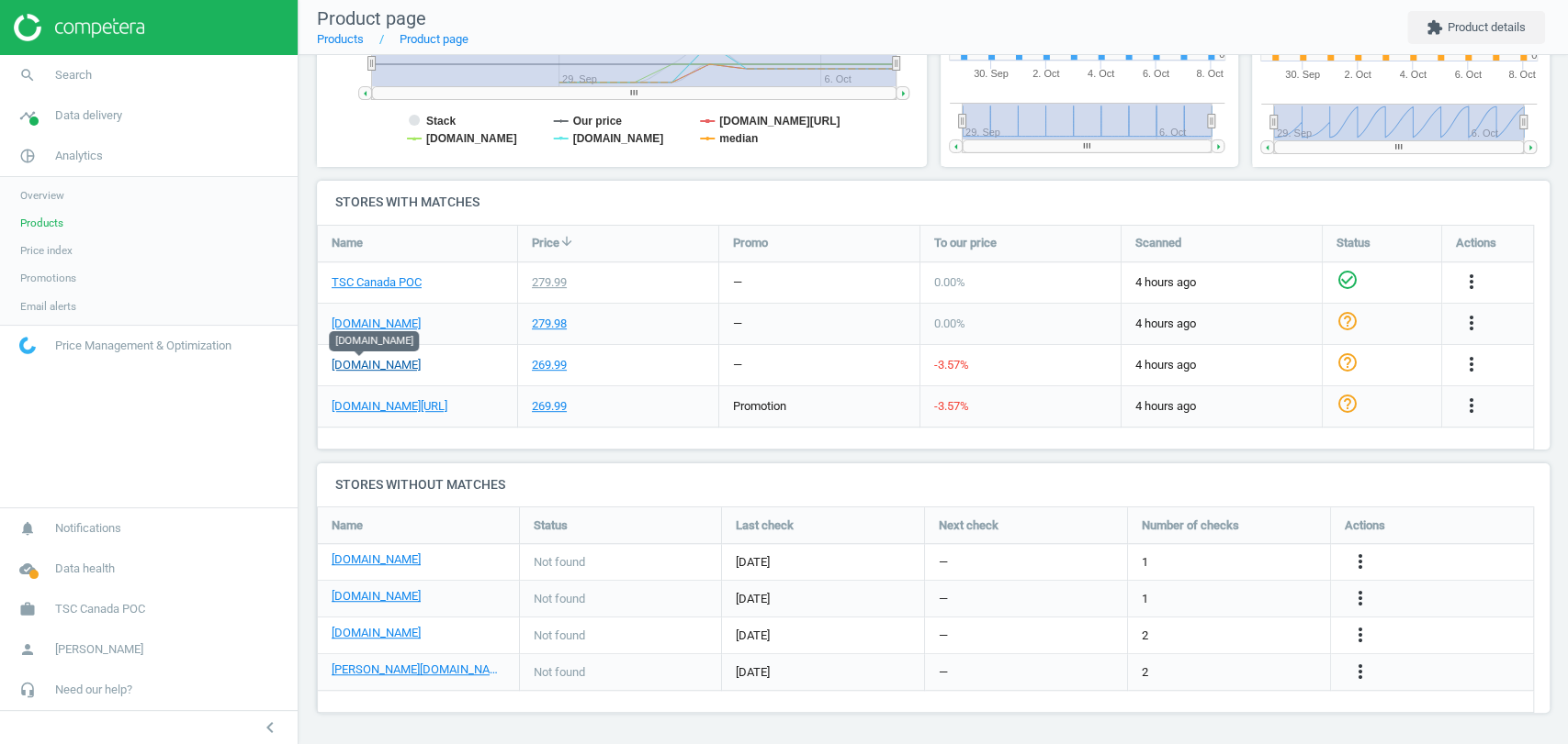
click at [367, 363] on link "amazon.ca" at bounding box center [375, 365] width 89 height 17
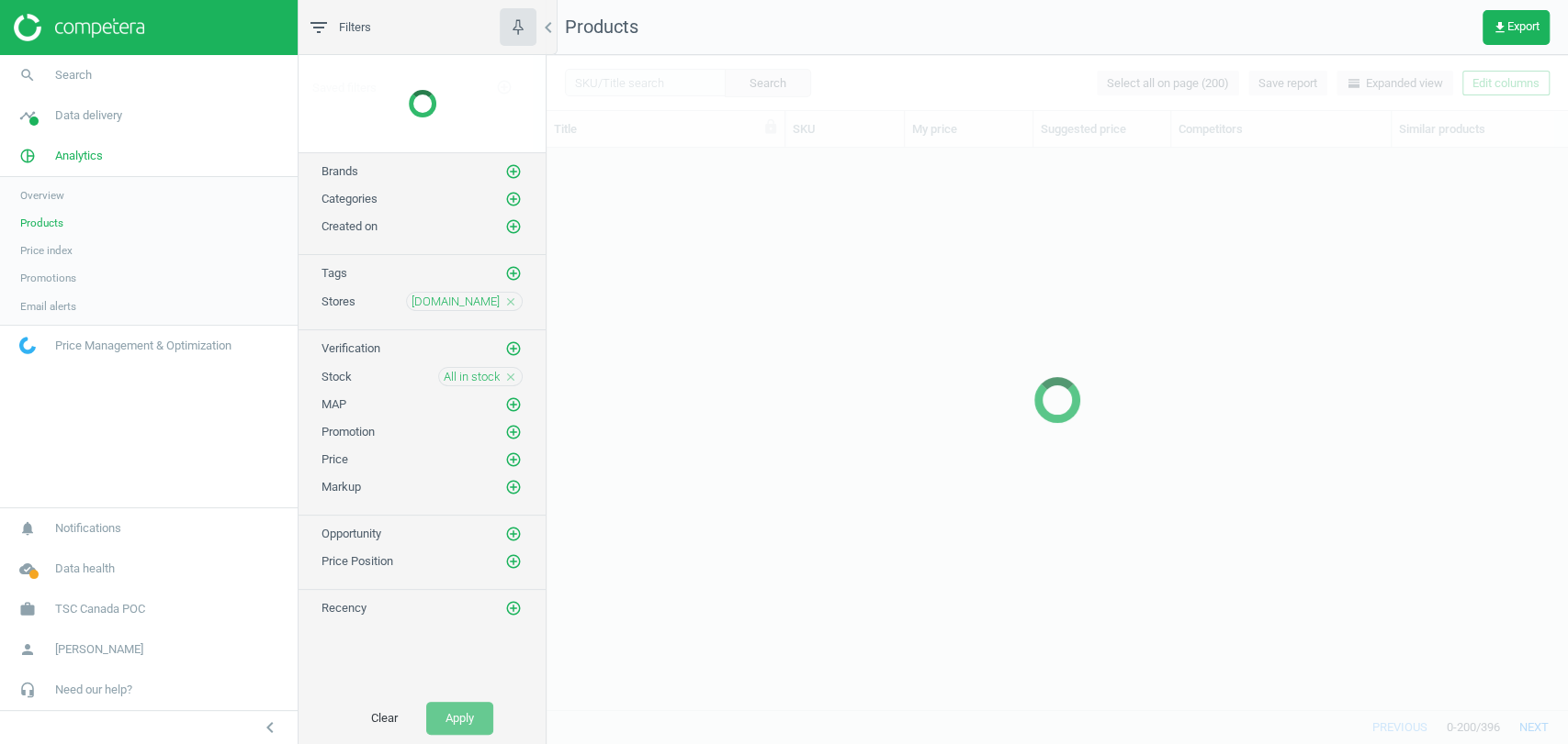
scroll to position [529, 1004]
